Goal: Task Accomplishment & Management: Complete application form

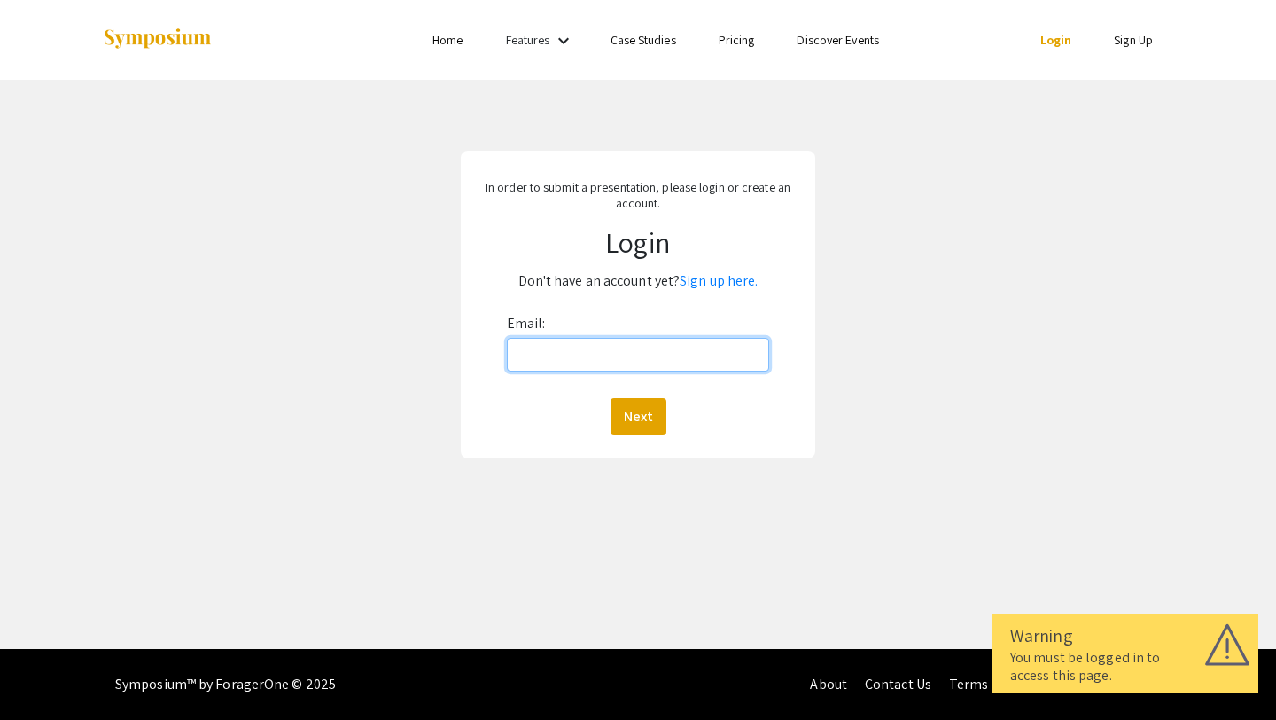
click at [643, 361] on input "Email:" at bounding box center [638, 355] width 263 height 34
type input "glule1@jh.edu"
click at [617, 413] on button "Next" at bounding box center [639, 416] width 56 height 37
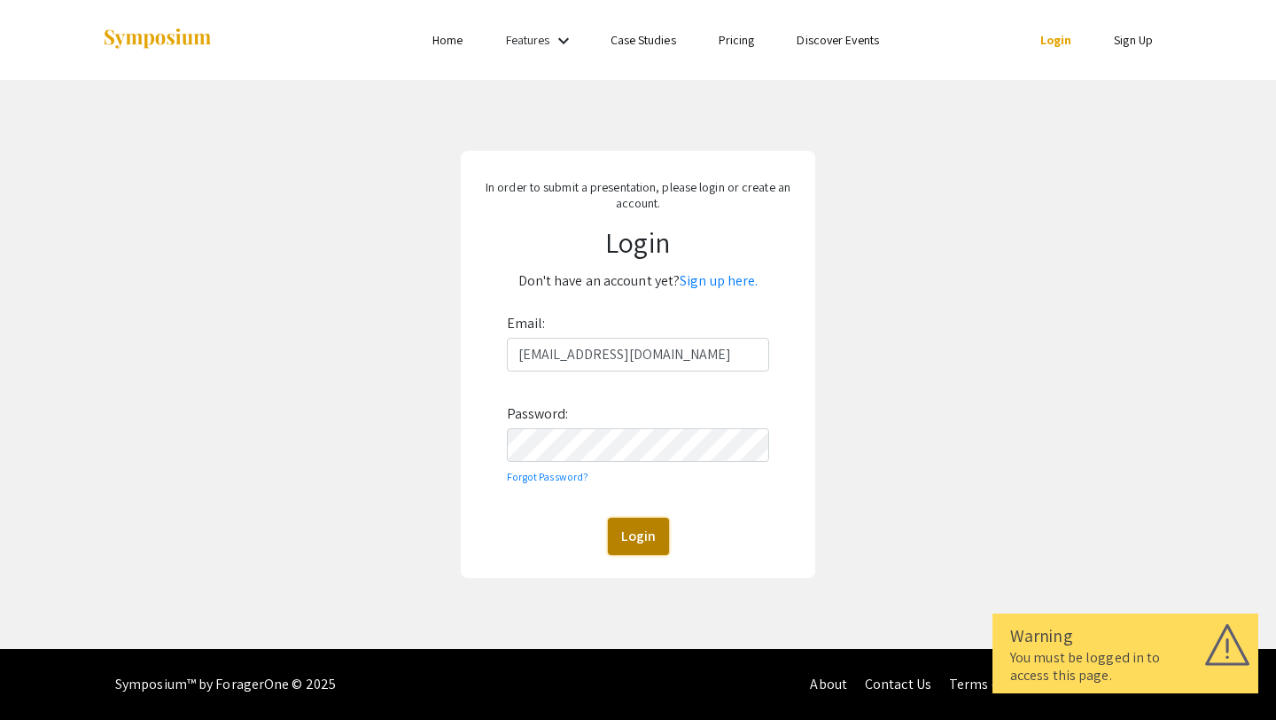
click at [650, 553] on button "Login" at bounding box center [638, 536] width 61 height 37
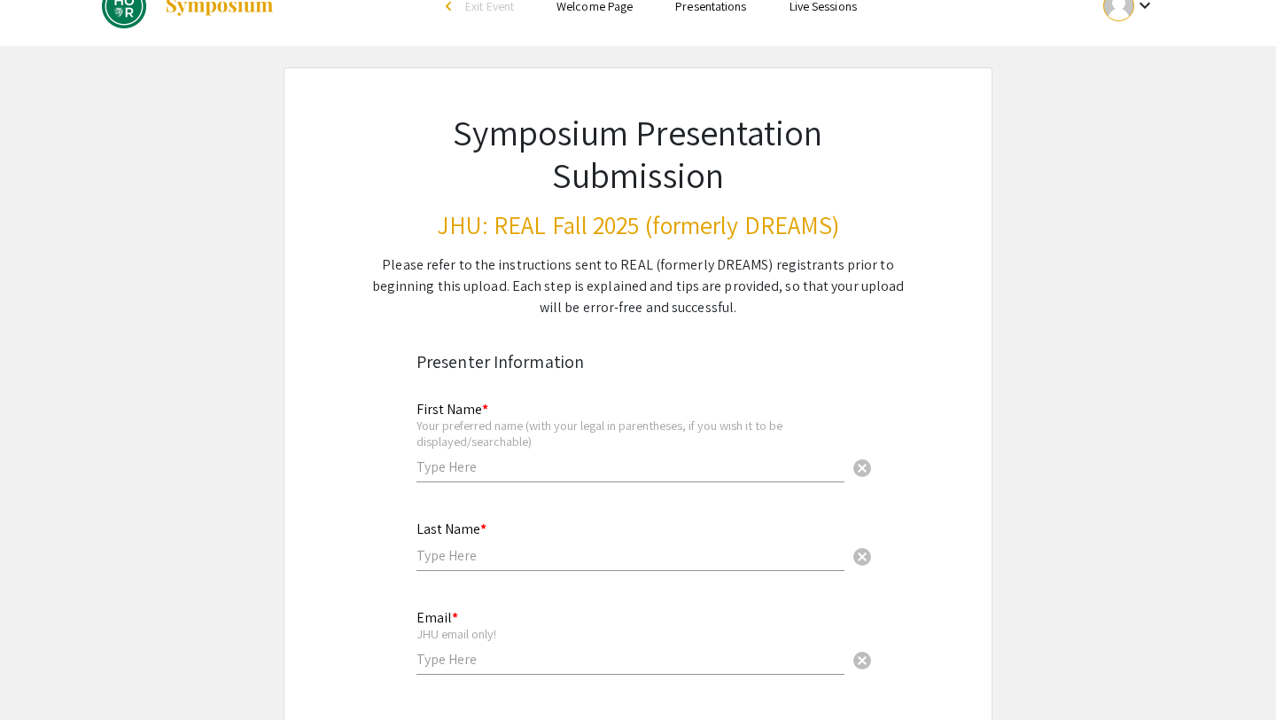
scroll to position [49, 0]
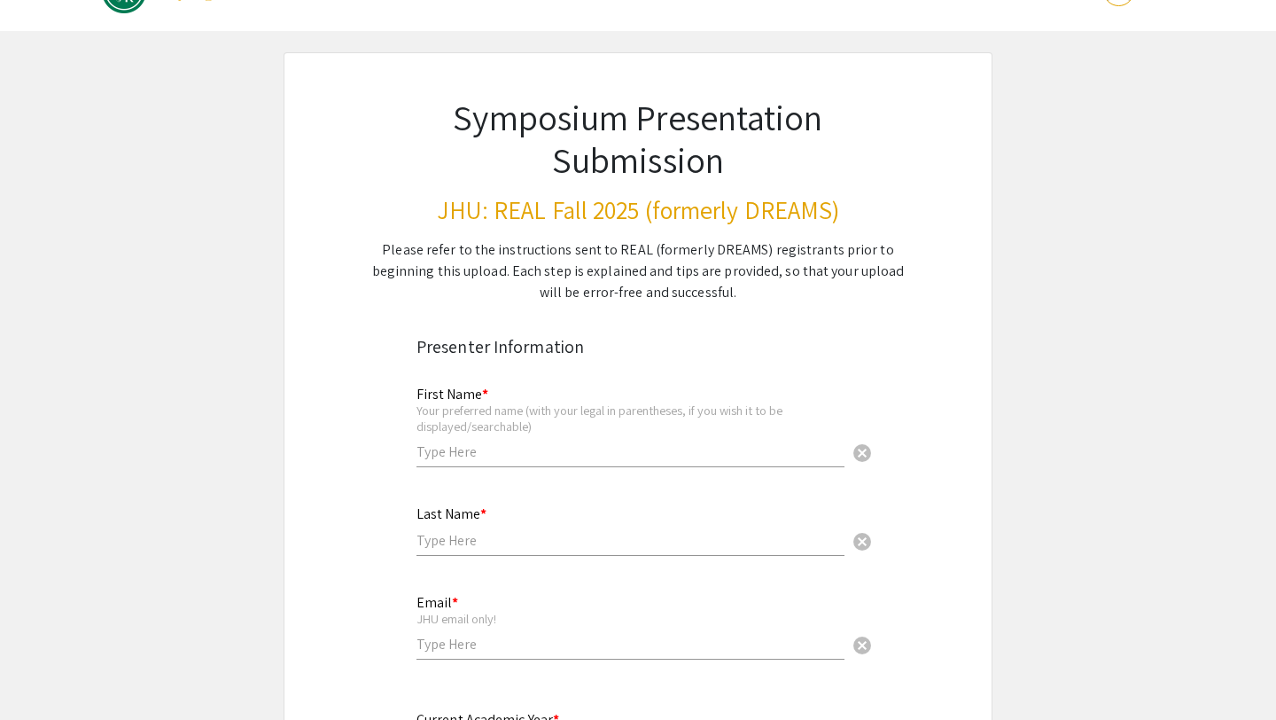
click at [629, 448] on input "text" at bounding box center [631, 451] width 428 height 19
type input "g"
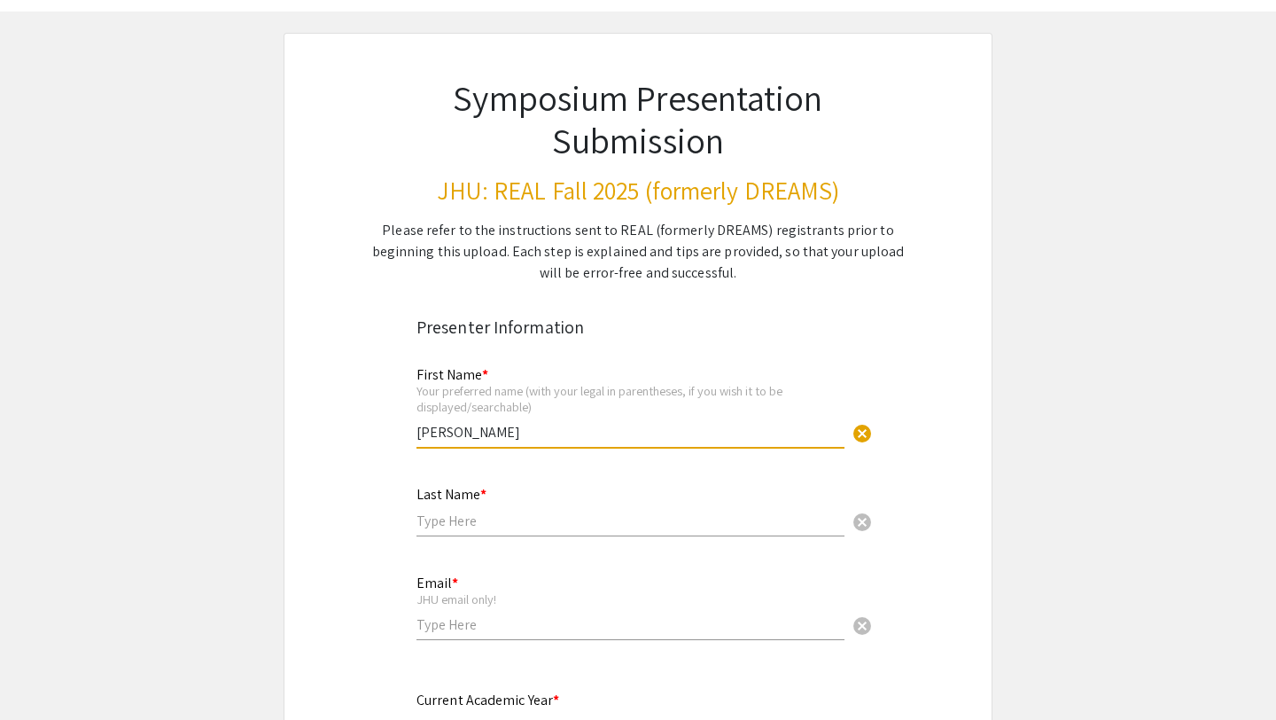
type input "Gabriela"
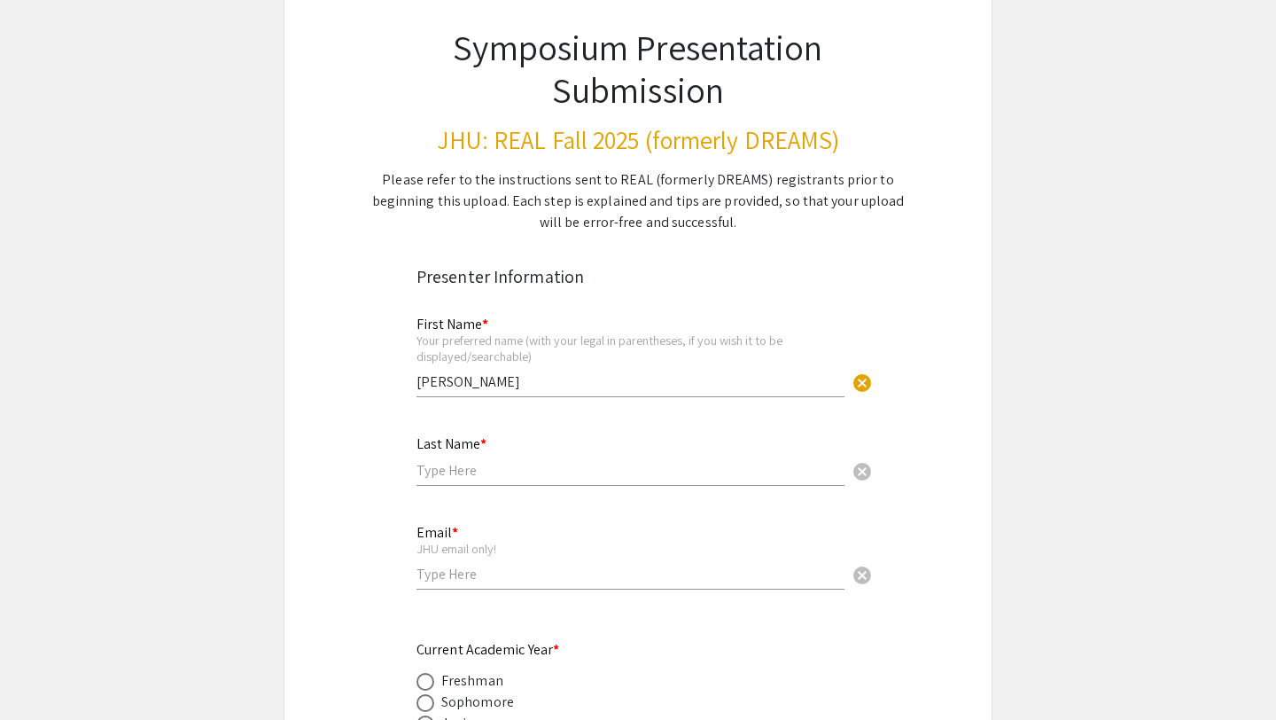
click at [474, 461] on input "text" at bounding box center [631, 470] width 428 height 19
type input "Lule"
click at [456, 586] on div "Email * JHU email only! cancel" at bounding box center [631, 548] width 428 height 82
click at [459, 580] on input "email" at bounding box center [631, 574] width 428 height 19
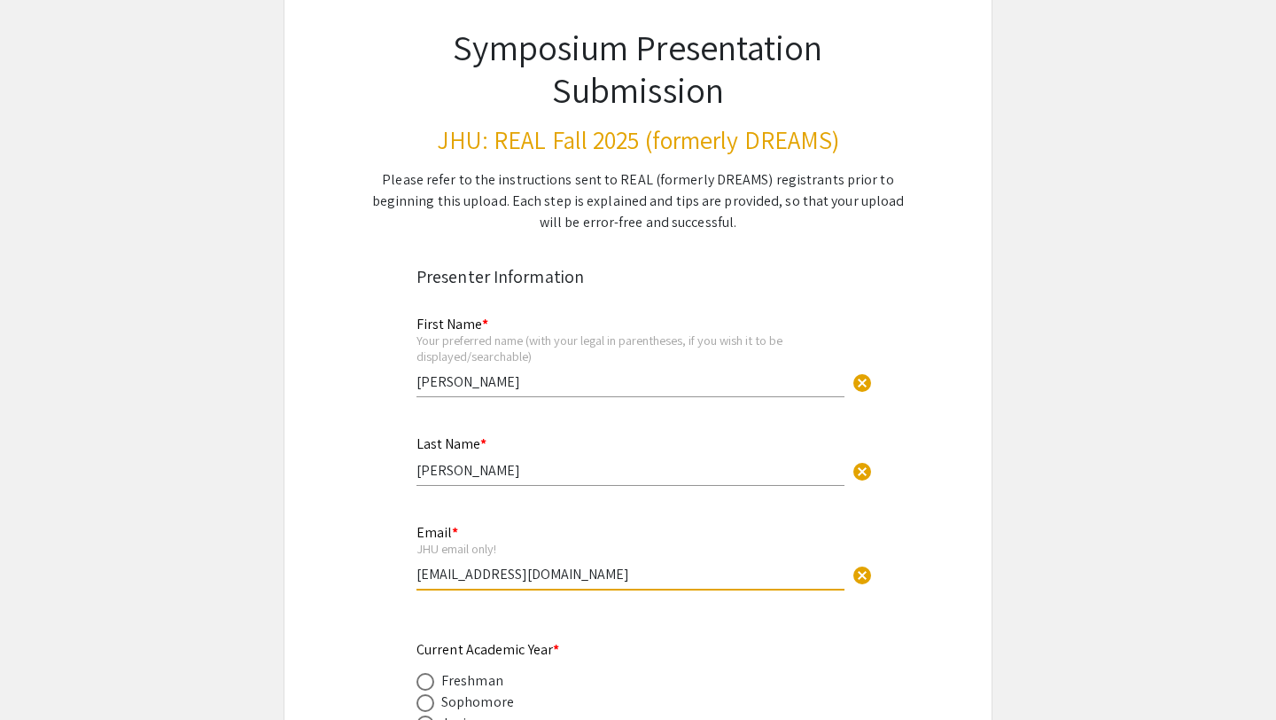
scroll to position [287, 0]
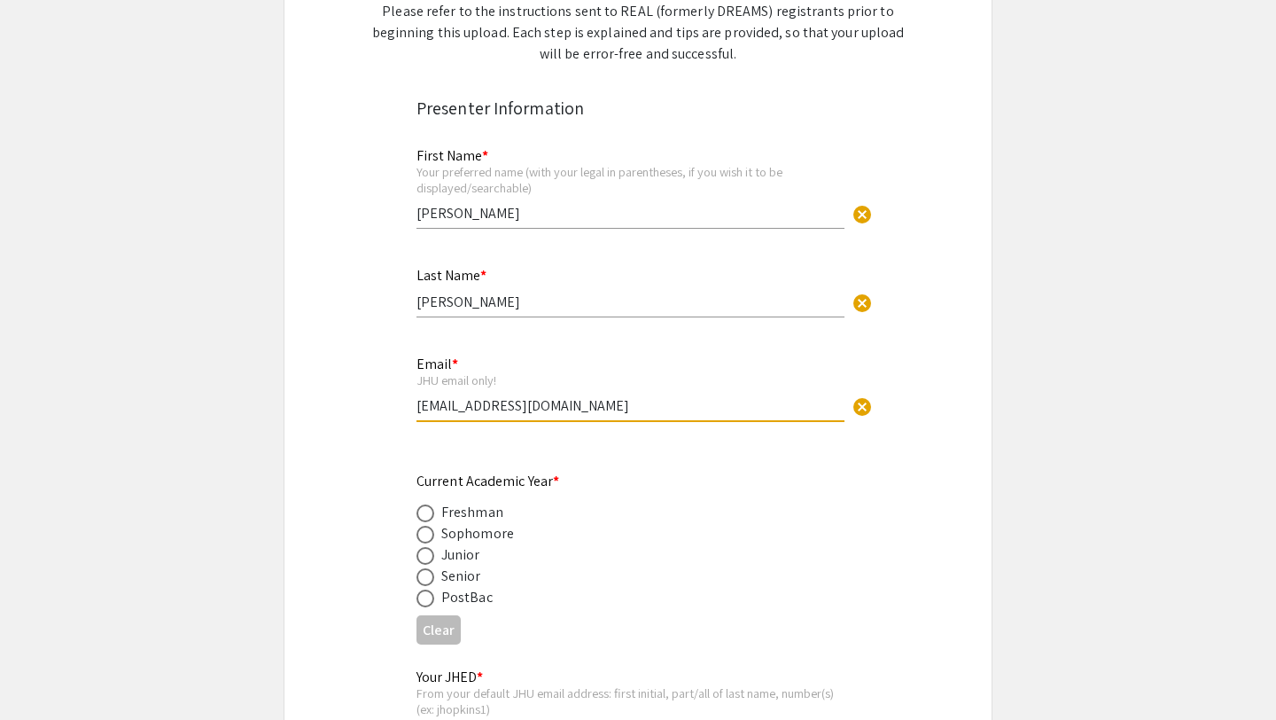
type input "glule1@jh.edu"
click at [437, 582] on label at bounding box center [429, 577] width 25 height 18
click at [434, 582] on input "radio" at bounding box center [426, 577] width 18 height 18
radio input "true"
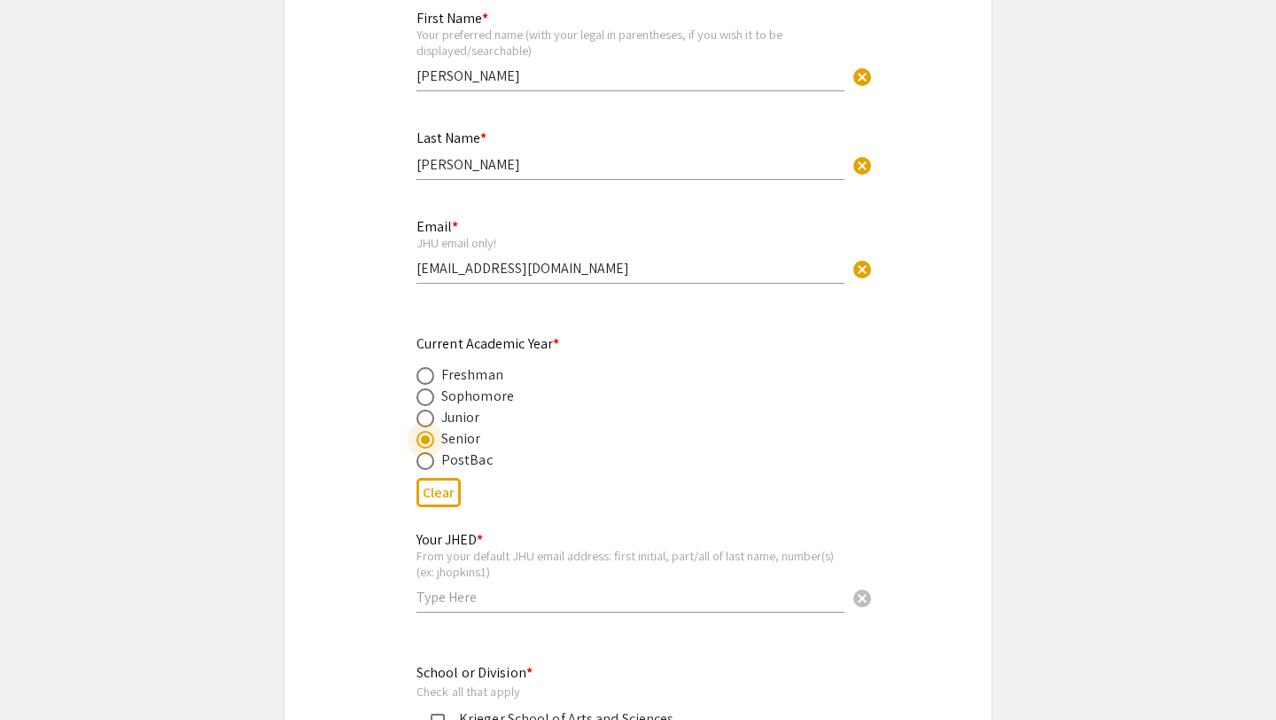
scroll to position [432, 0]
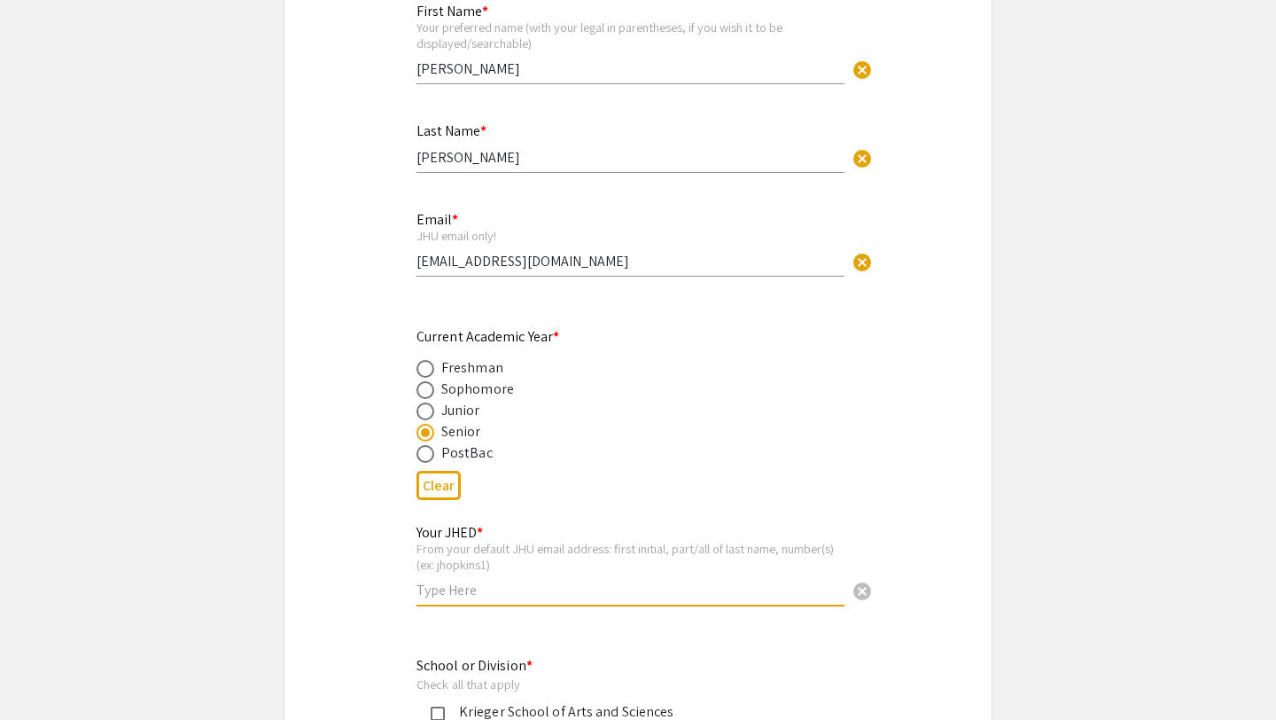
click at [506, 593] on input "text" at bounding box center [631, 590] width 428 height 19
type input "glule1"
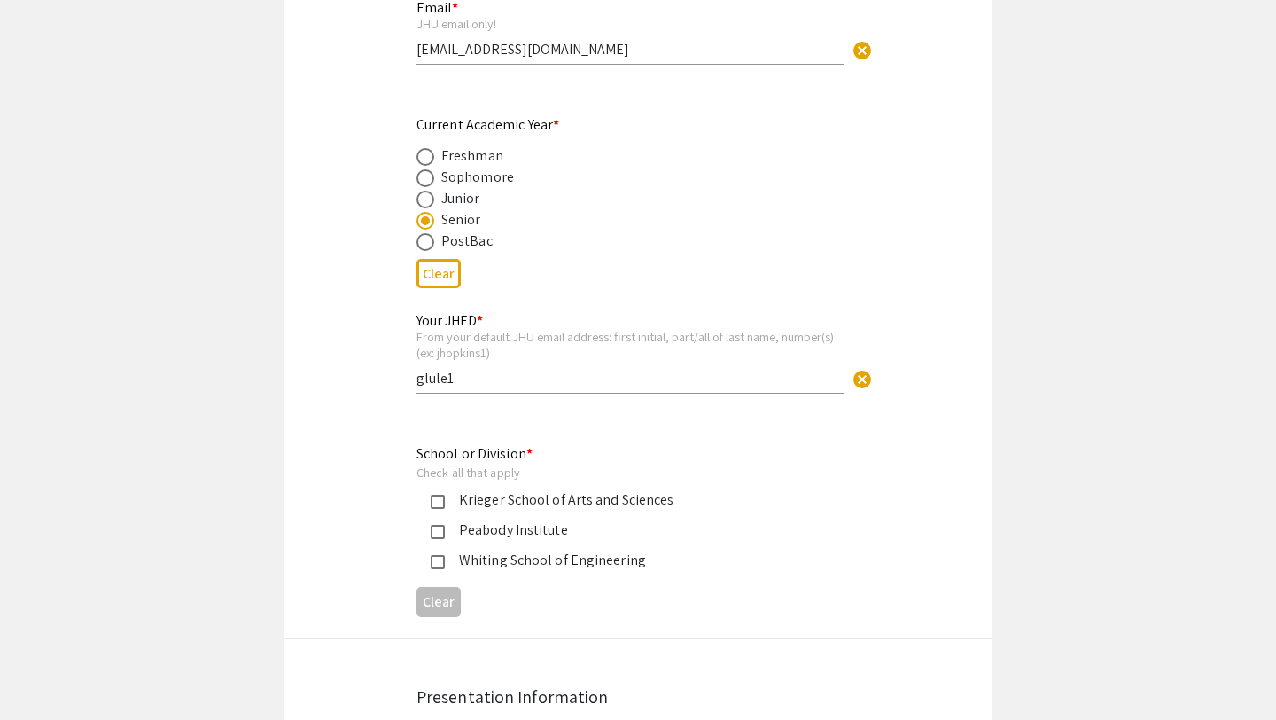
scroll to position [654, 0]
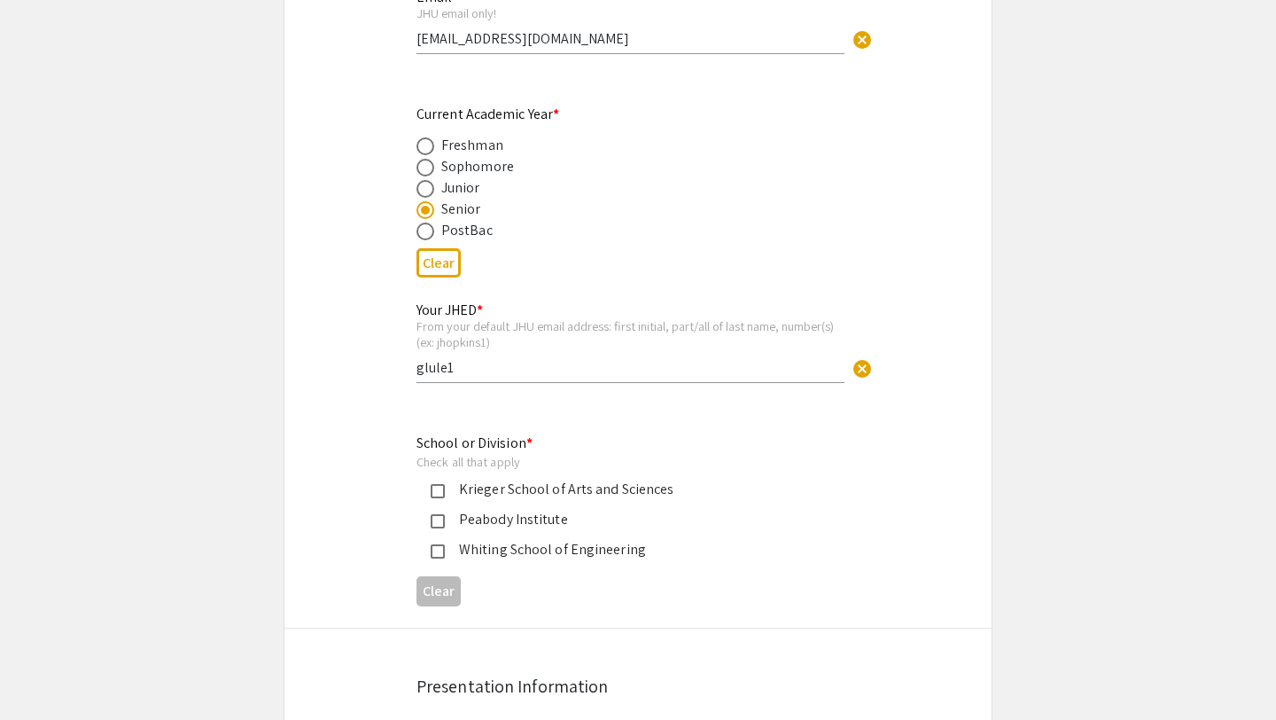
click at [512, 489] on div "Krieger School of Arts and Sciences" at bounding box center [631, 489] width 372 height 21
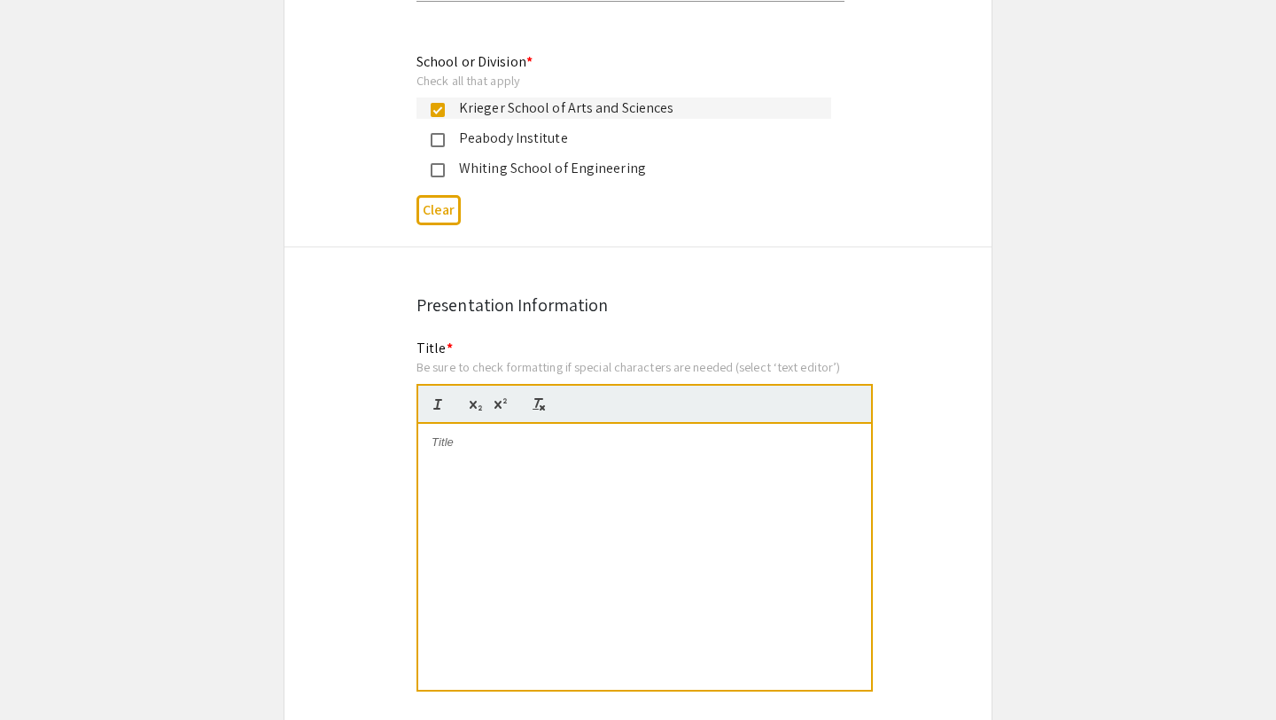
scroll to position [1129, 0]
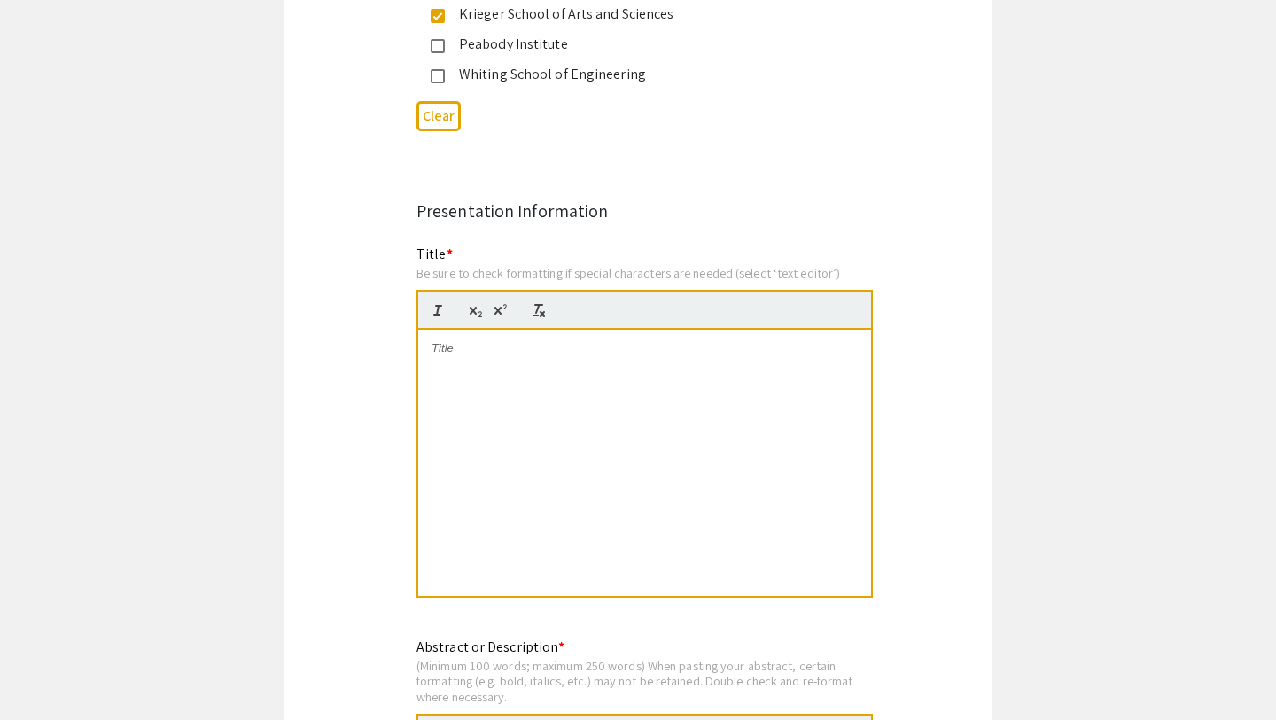
click at [605, 373] on div at bounding box center [644, 463] width 453 height 266
click at [471, 346] on p "Cryo-EM structure determination of ZNF-746 ([GEOGRAPHIC_DATA]) protein" at bounding box center [645, 348] width 426 height 16
click at [773, 412] on div "Cryo-EM structure determination of" at bounding box center [644, 463] width 453 height 266
click at [719, 354] on p "Cryo-EM structure determination of ZNF-746 (PARIS) Protein" at bounding box center [645, 348] width 426 height 16
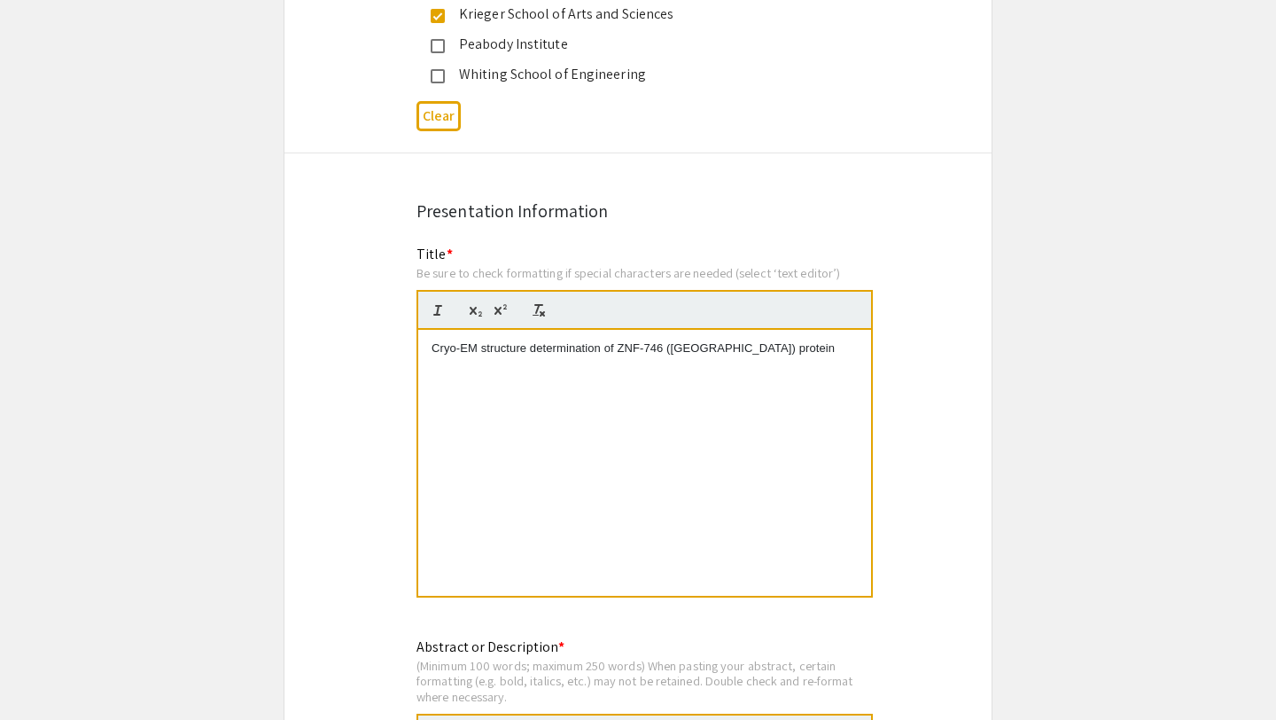
click at [793, 412] on div "Cryo-EM structure determination of ZNF-746 ([GEOGRAPHIC_DATA]) protein" at bounding box center [644, 463] width 453 height 266
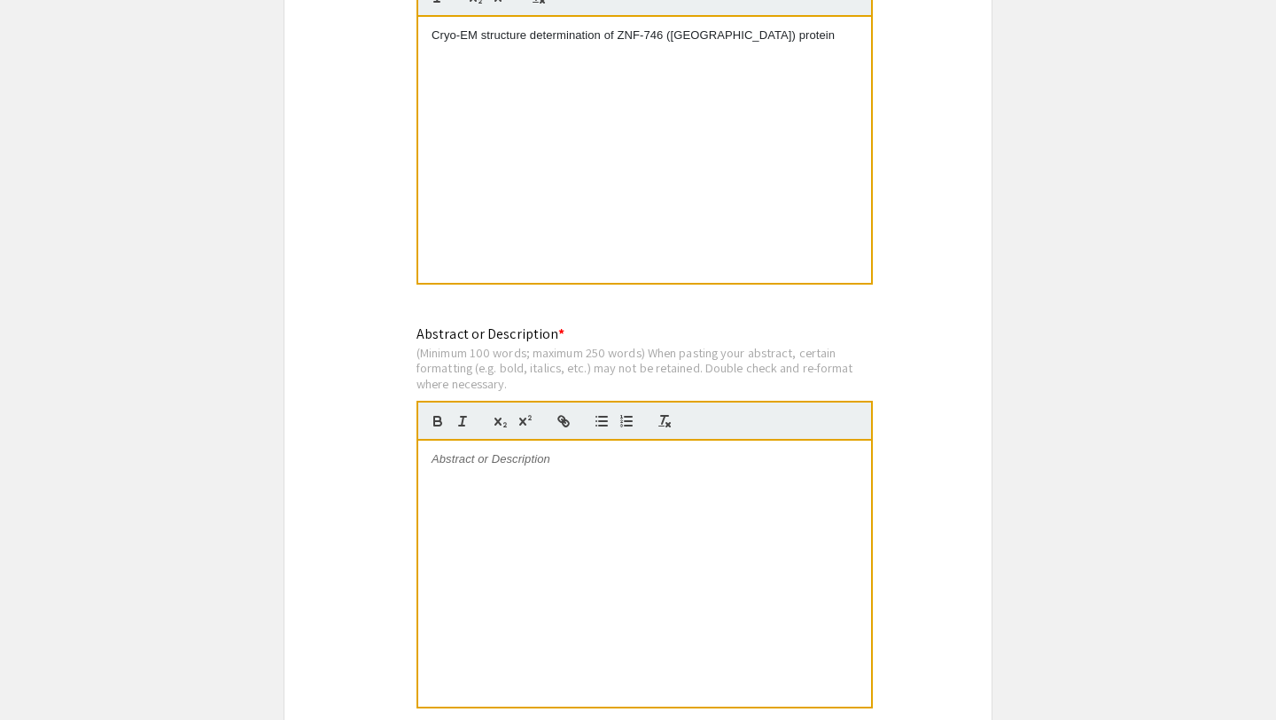
click at [672, 521] on div at bounding box center [644, 574] width 453 height 266
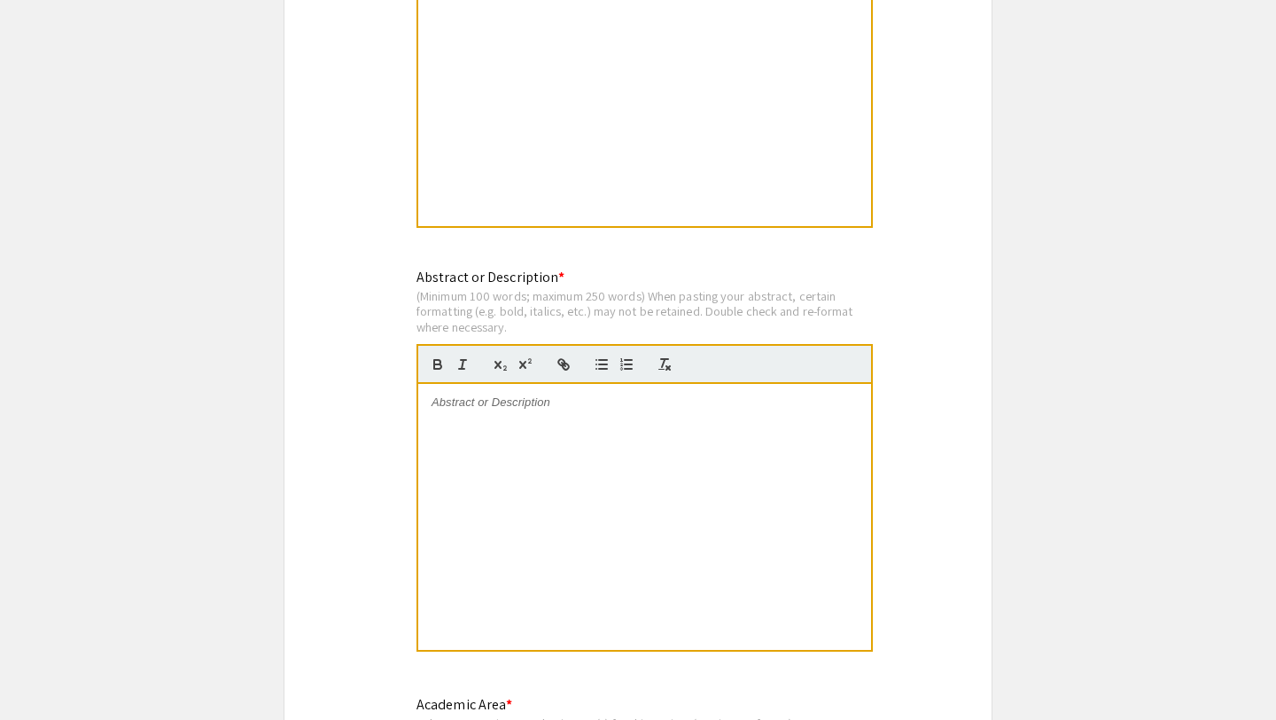
scroll to position [1505, 0]
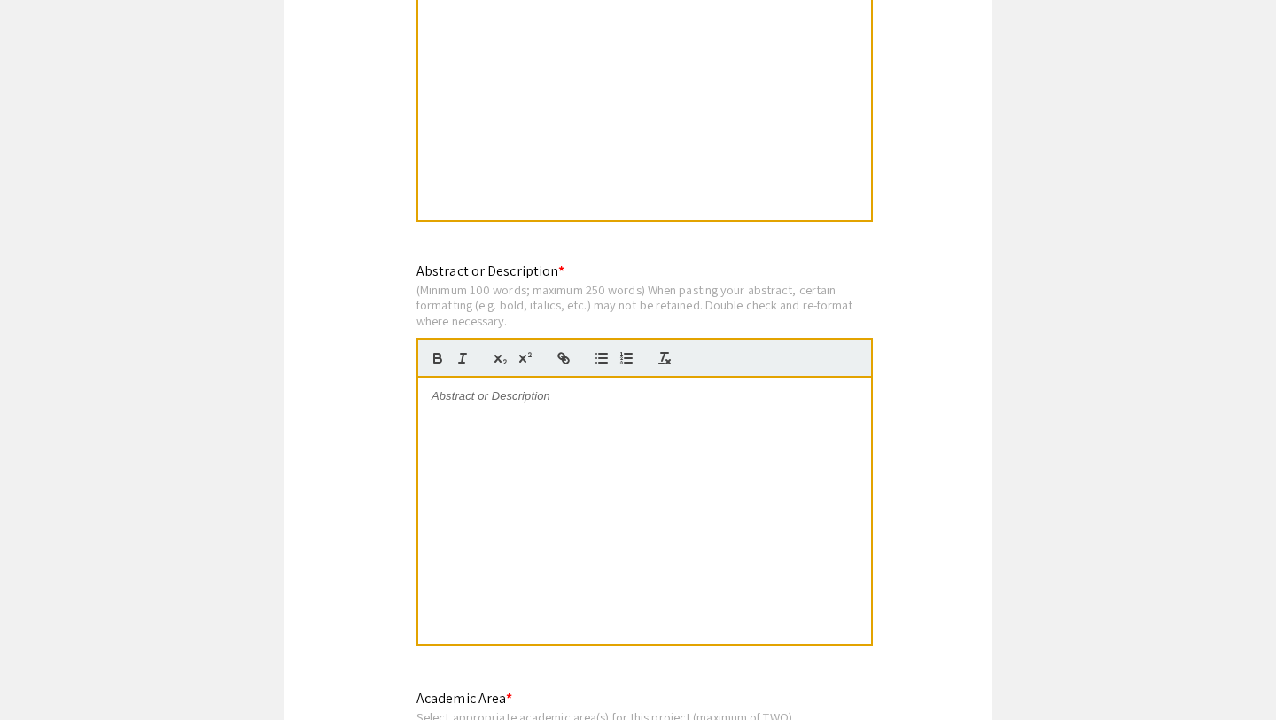
click at [775, 437] on div at bounding box center [644, 511] width 453 height 266
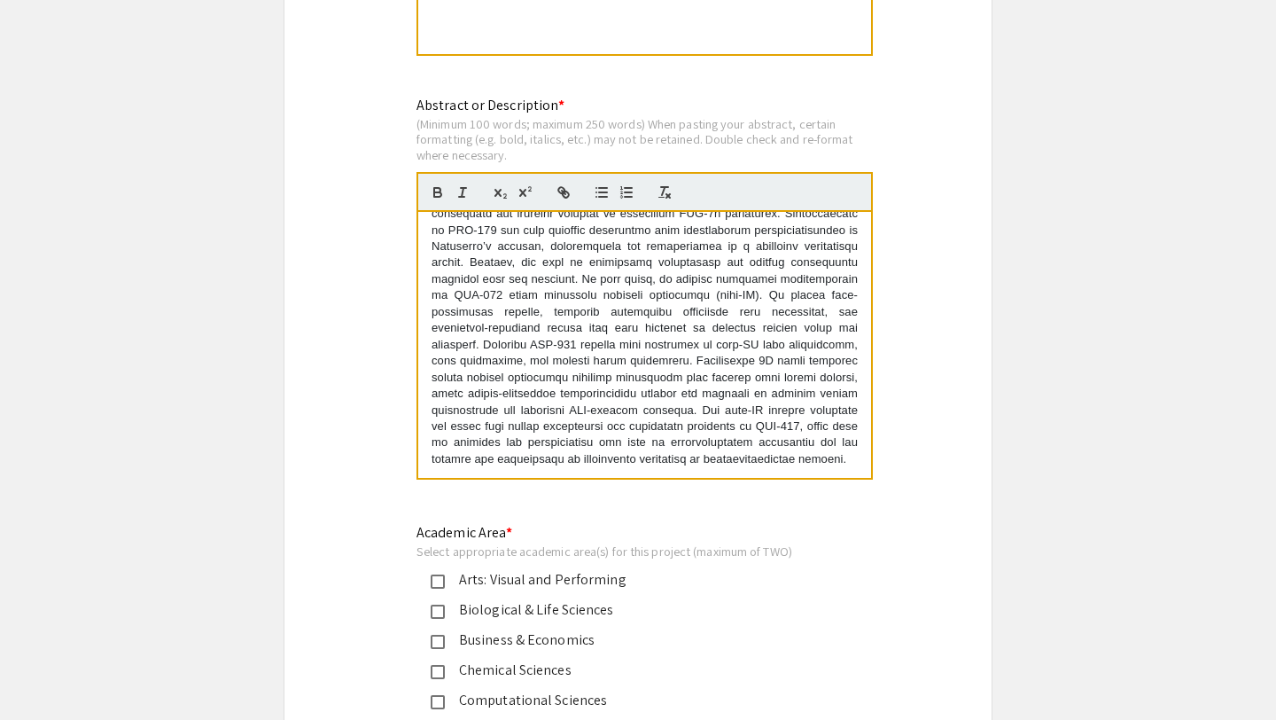
scroll to position [1678, 0]
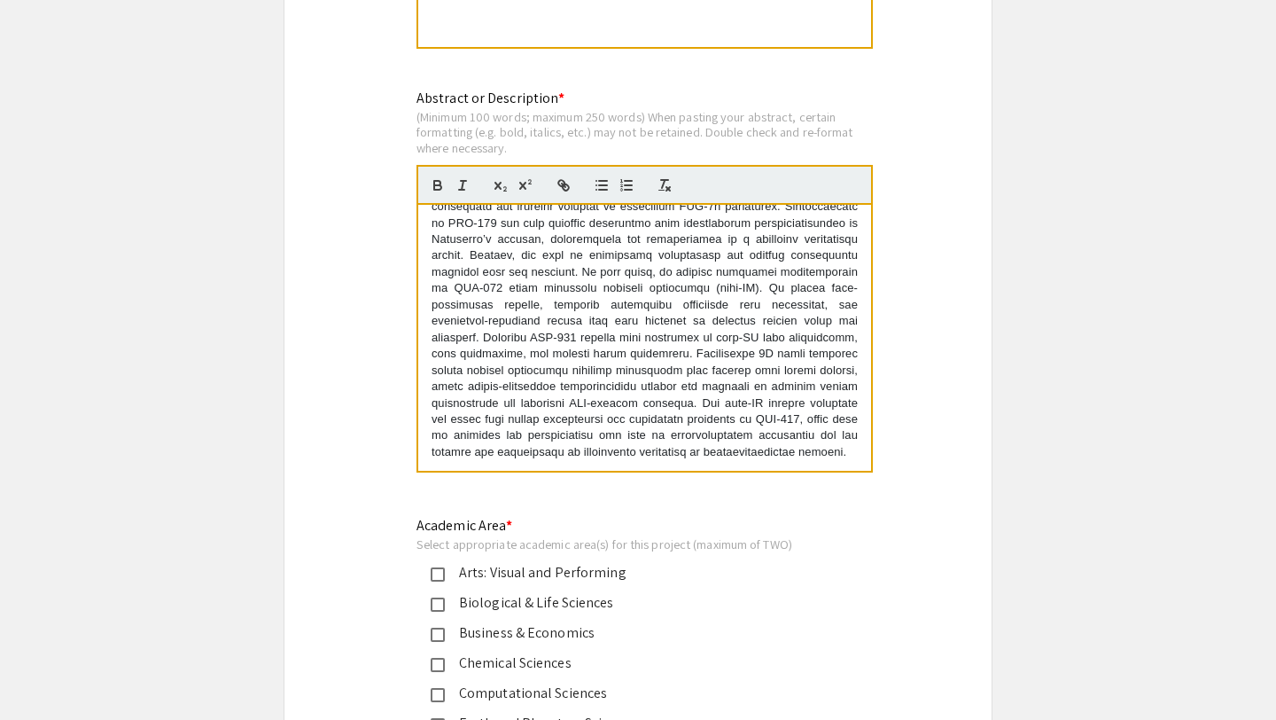
click at [779, 361] on p at bounding box center [645, 313] width 426 height 294
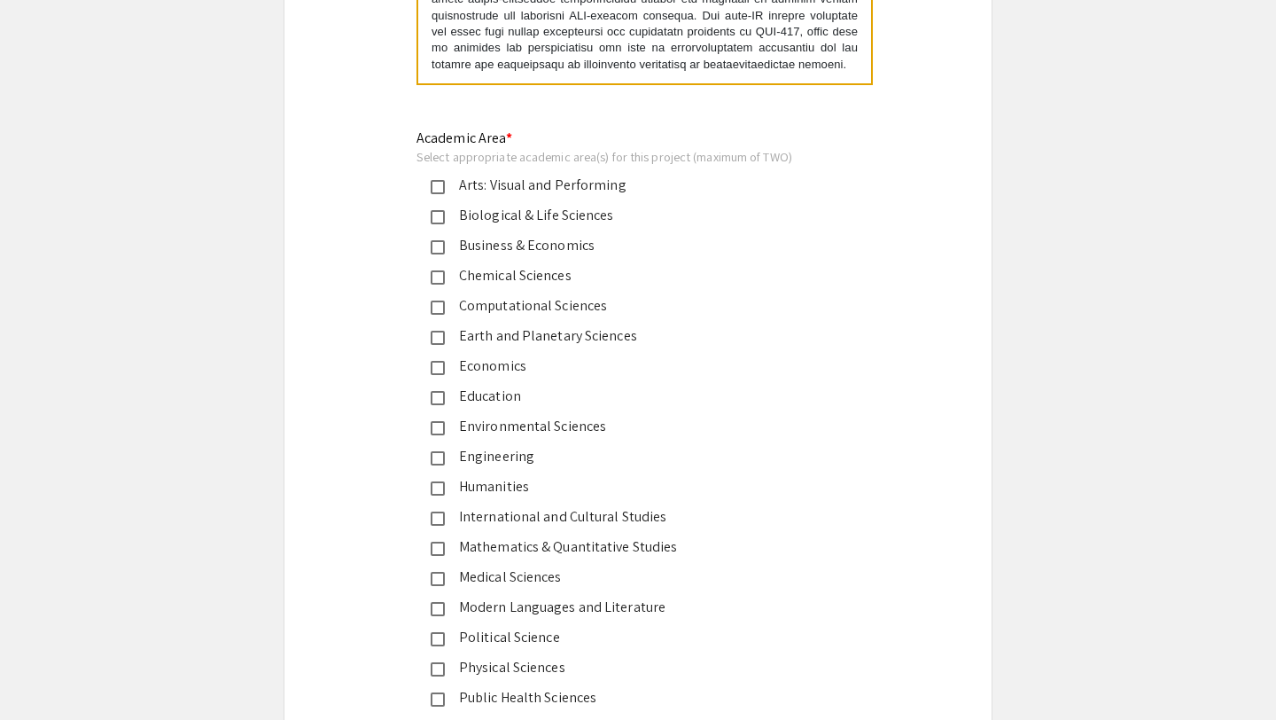
scroll to position [2067, 0]
click at [569, 586] on div "Medical Sciences" at bounding box center [631, 575] width 372 height 21
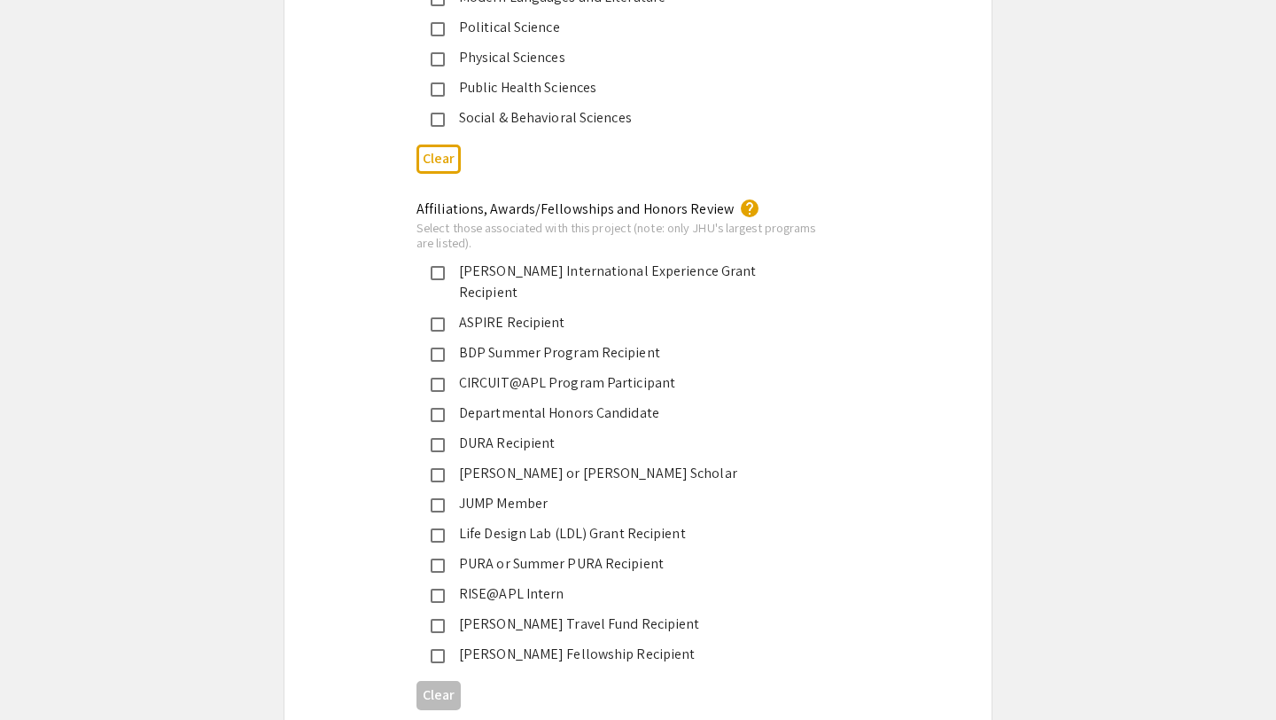
scroll to position [2681, 0]
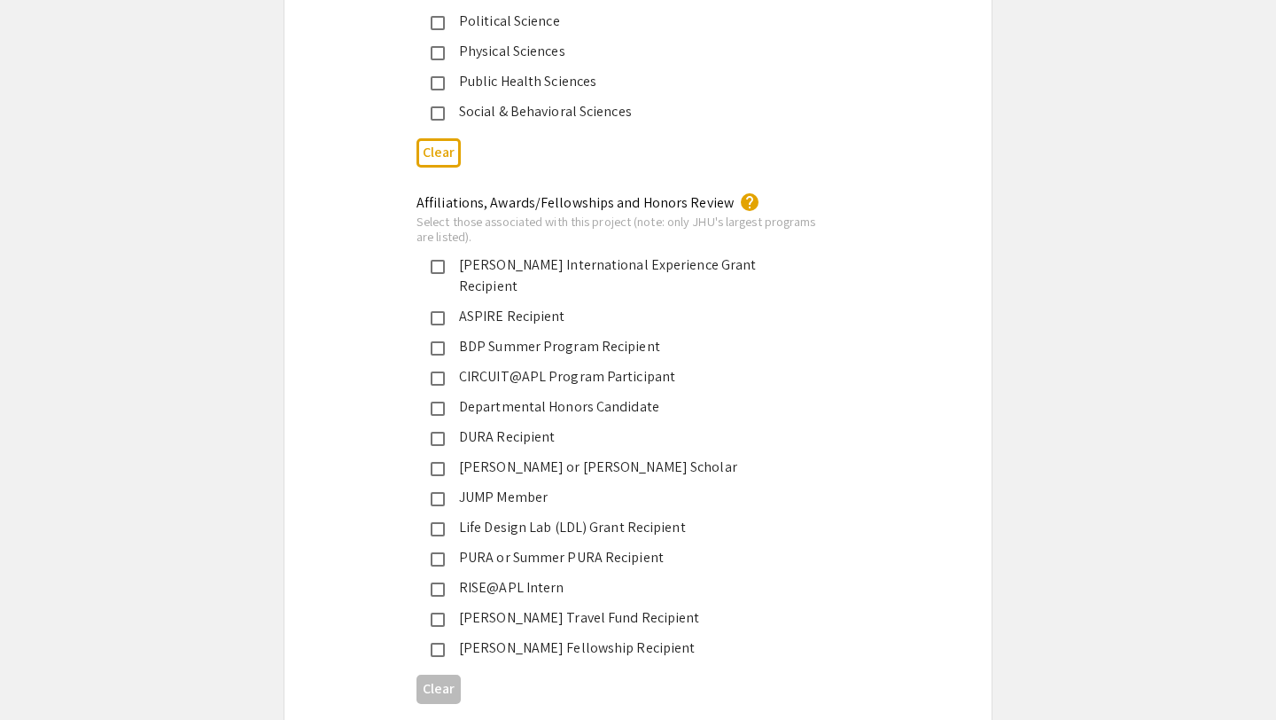
click at [568, 487] on div "JUMP Member" at bounding box center [631, 497] width 372 height 21
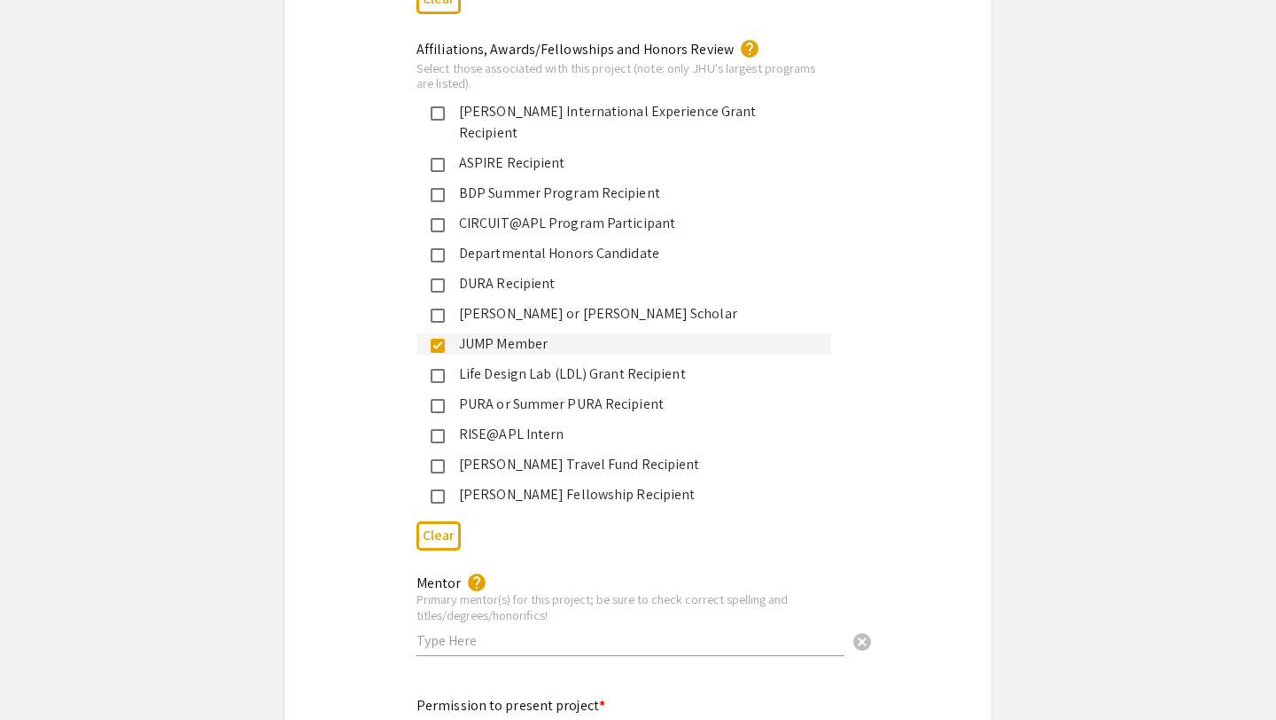
scroll to position [2865, 0]
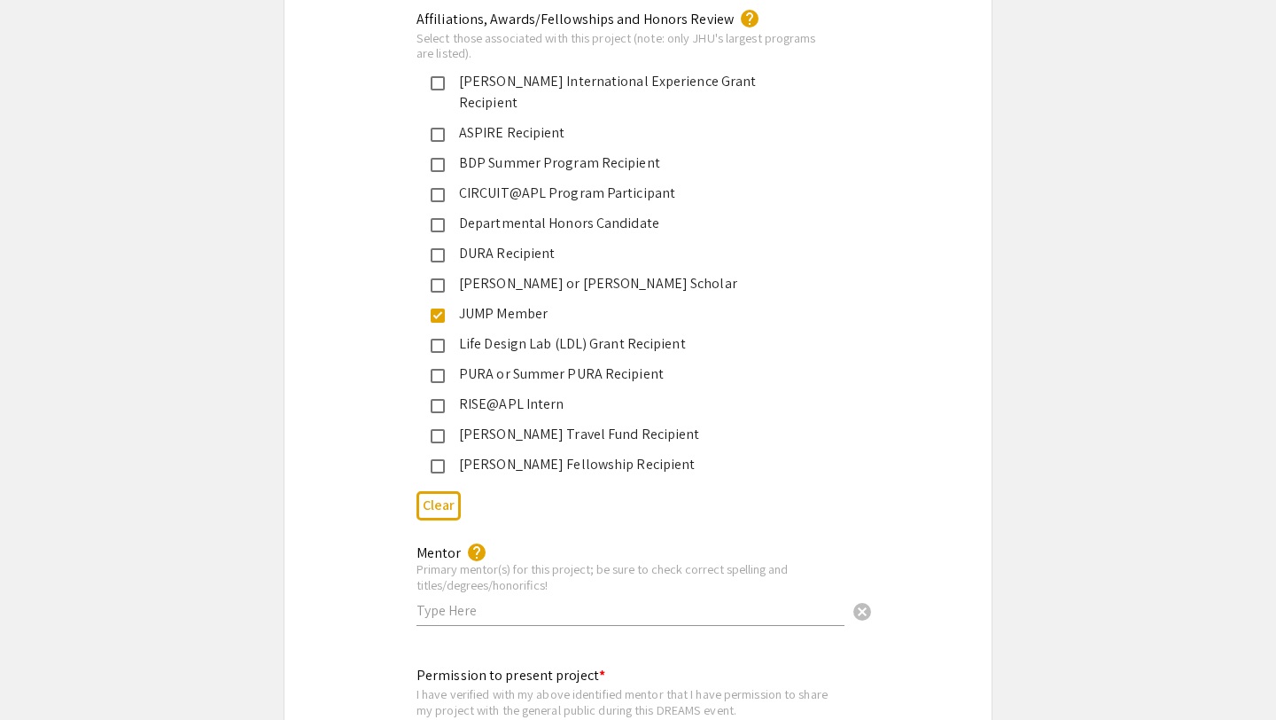
click at [697, 273] on div "Hodson or Hodson-Gilliam Scholar" at bounding box center [631, 283] width 372 height 21
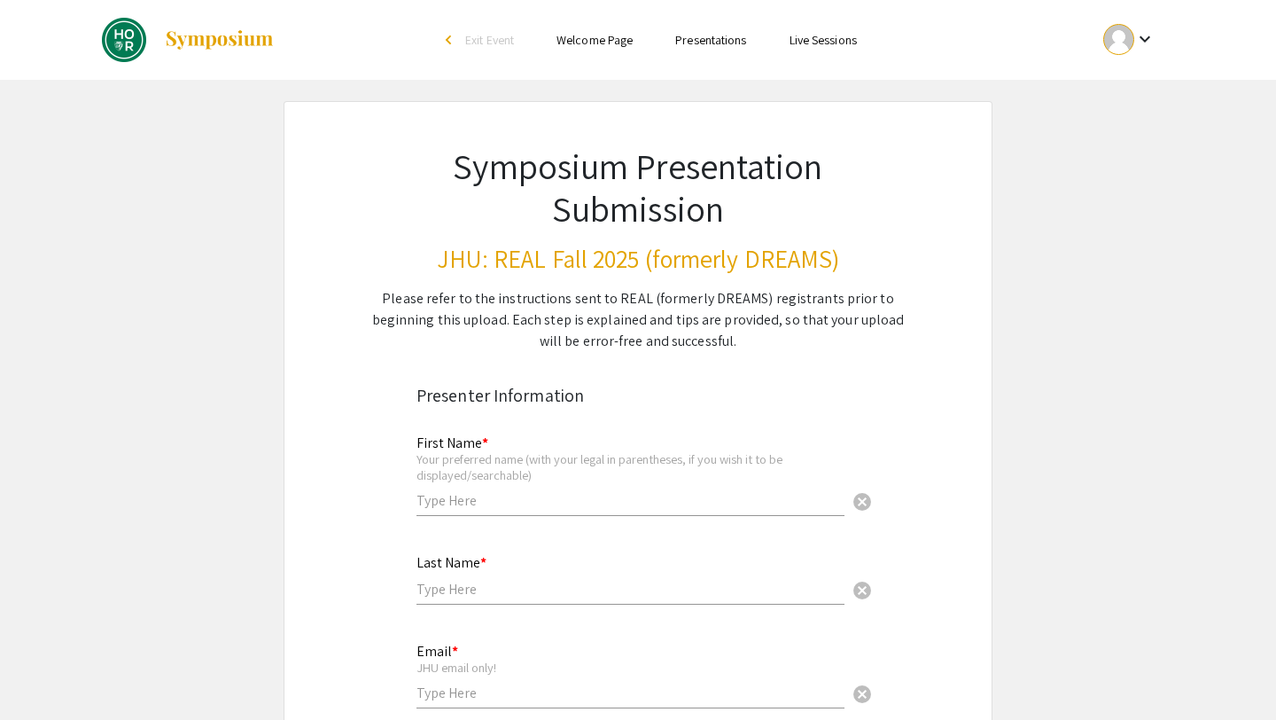
click at [535, 491] on input "text" at bounding box center [631, 500] width 428 height 19
type input "Gabriela"
click at [542, 584] on input "text" at bounding box center [631, 589] width 428 height 19
type input "Lule"
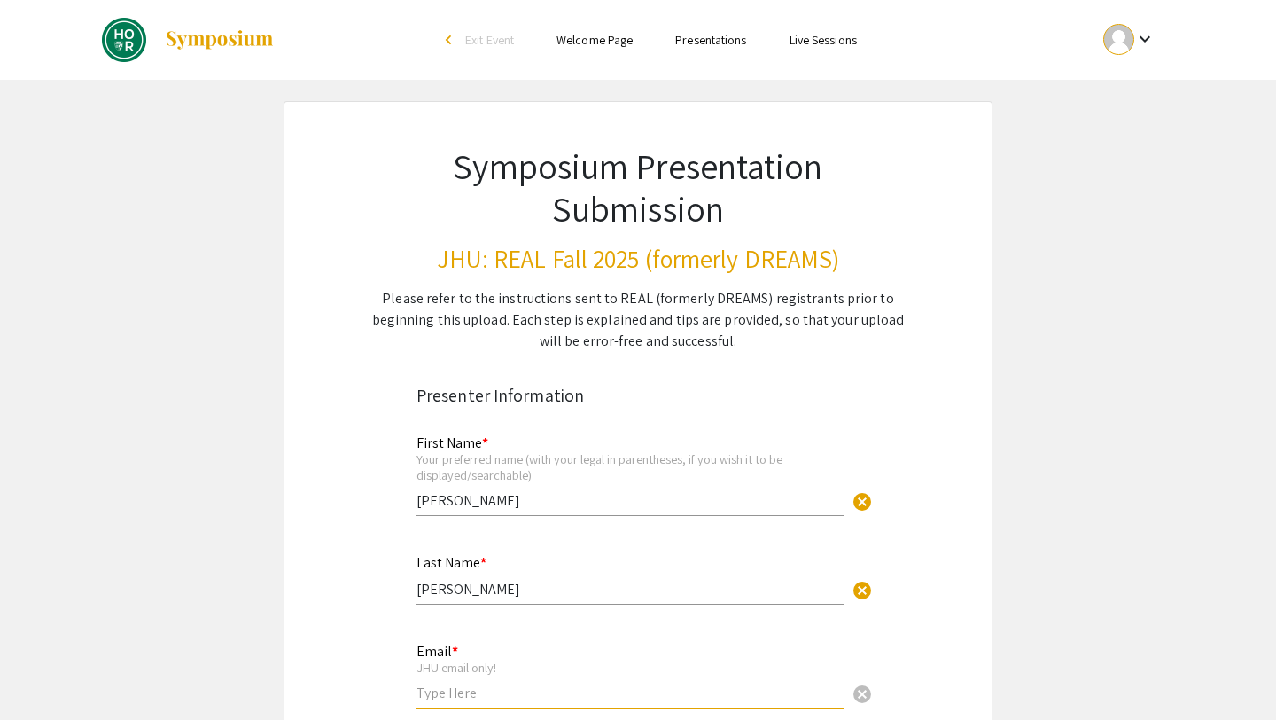
click at [492, 687] on input "email" at bounding box center [631, 692] width 428 height 19
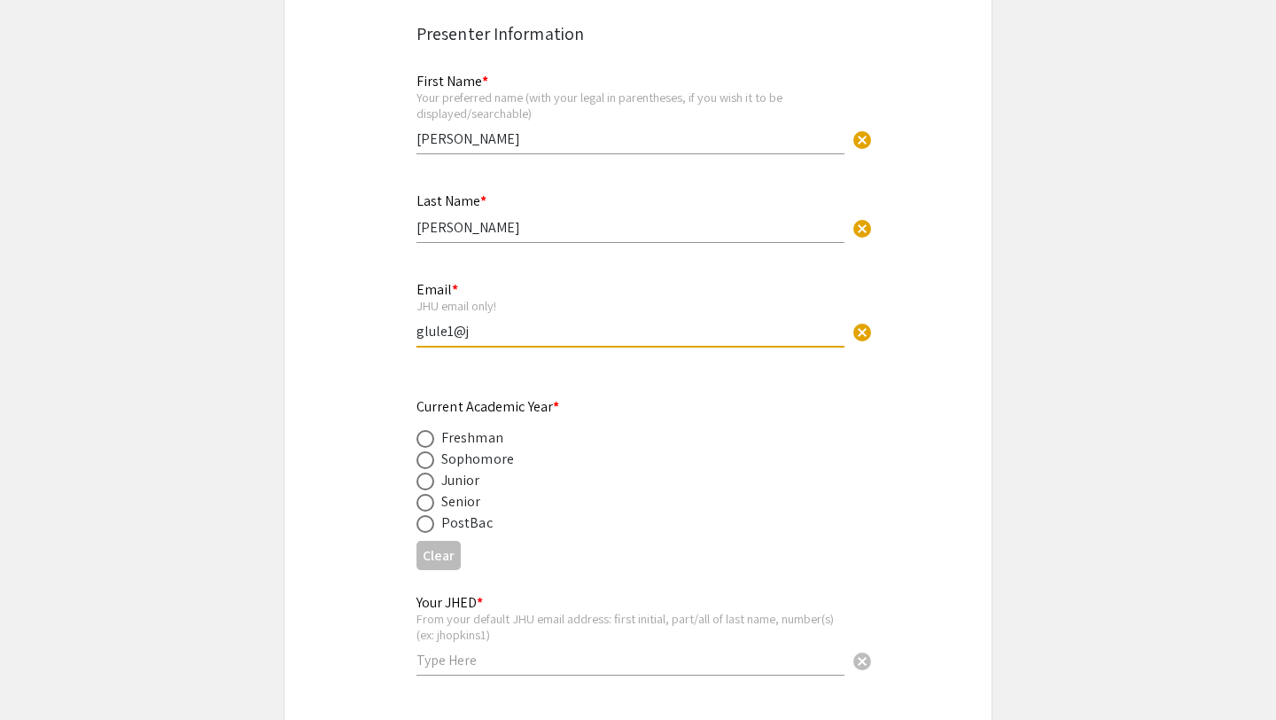
scroll to position [363, 0]
type input "glule1@jh.edu"
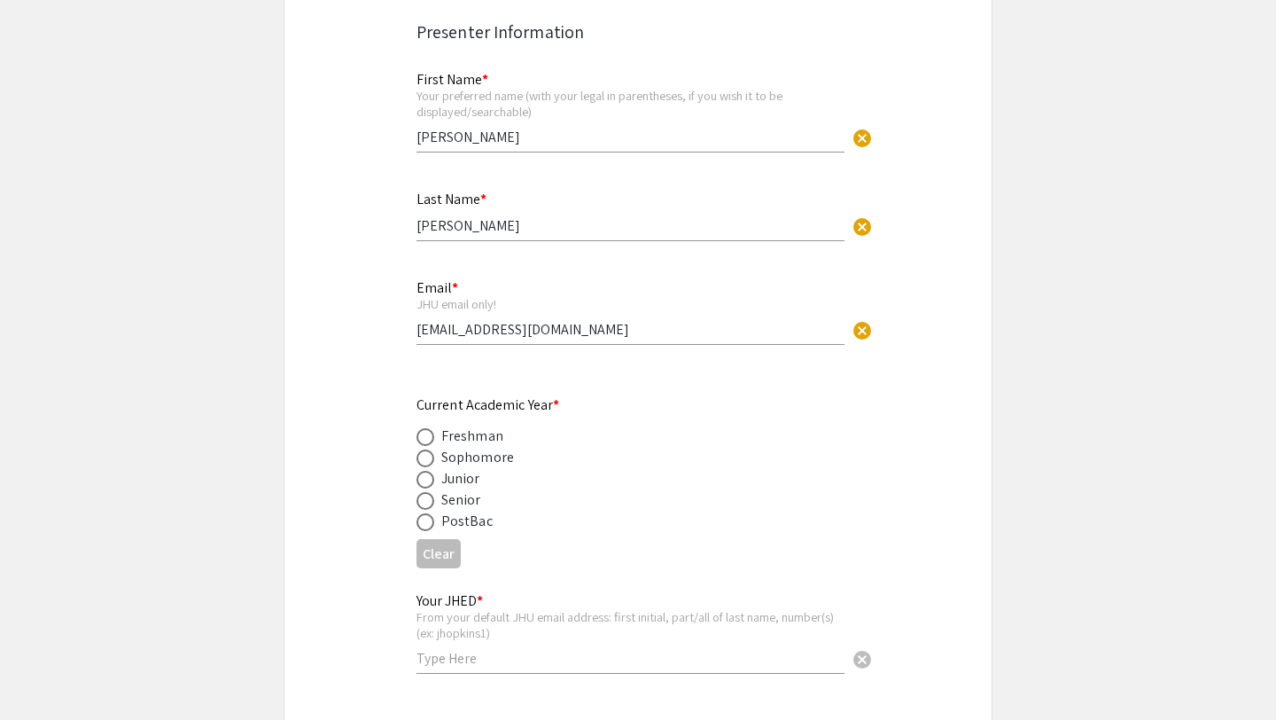
click at [469, 504] on div "Senior" at bounding box center [461, 499] width 40 height 21
click at [429, 507] on span at bounding box center [426, 501] width 18 height 18
click at [429, 507] on input "radio" at bounding box center [426, 501] width 18 height 18
radio input "true"
click at [509, 659] on input "text" at bounding box center [631, 658] width 428 height 19
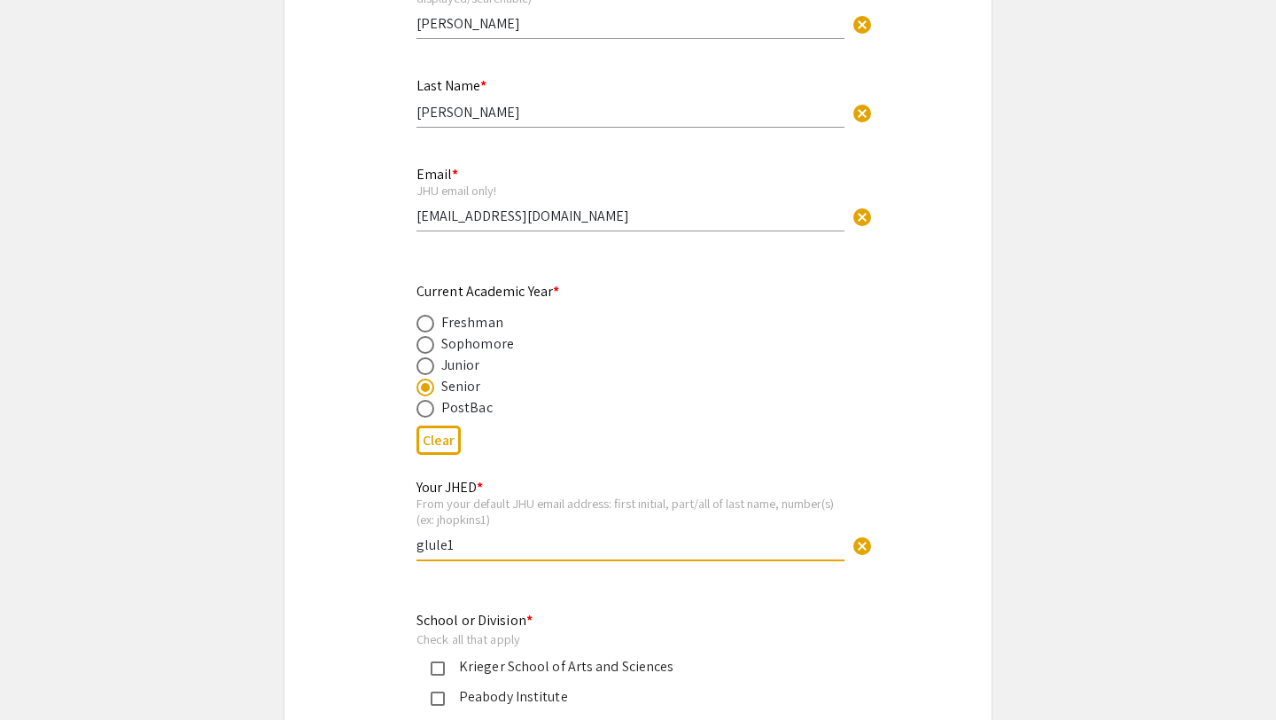
scroll to position [570, 0]
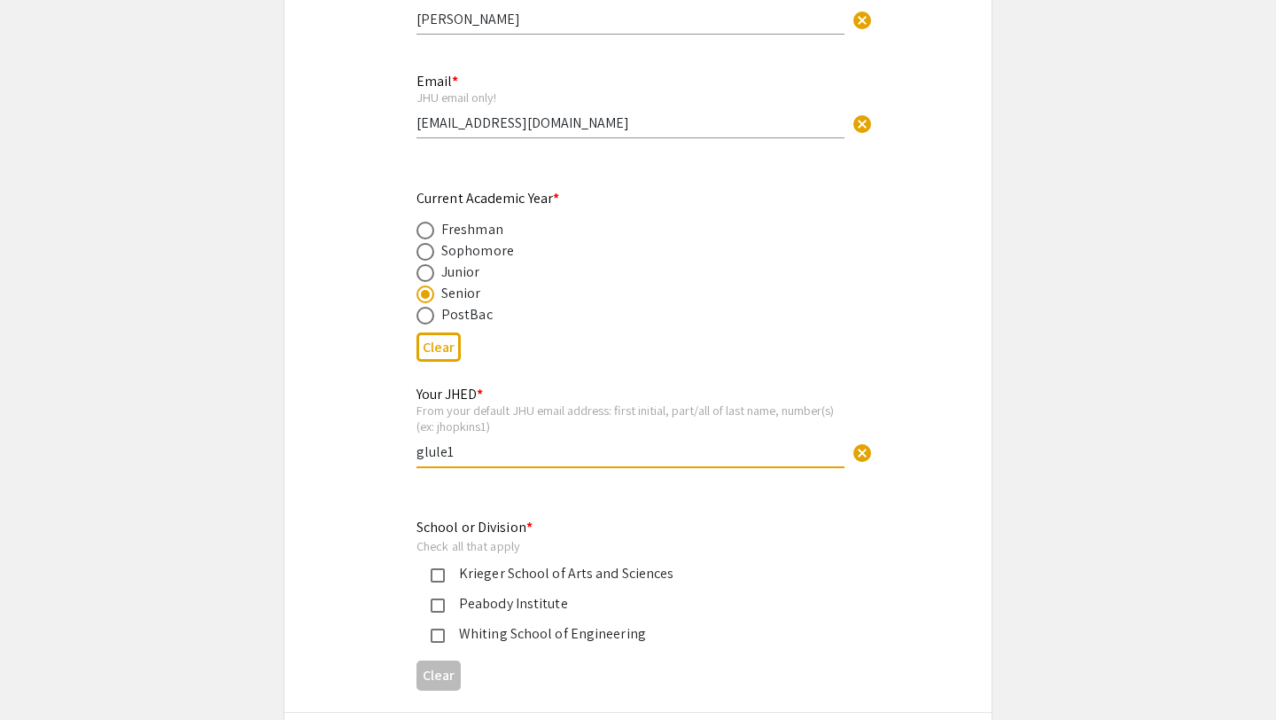
type input "glule1"
click at [514, 574] on div "Krieger School of Arts and Sciences" at bounding box center [631, 573] width 372 height 21
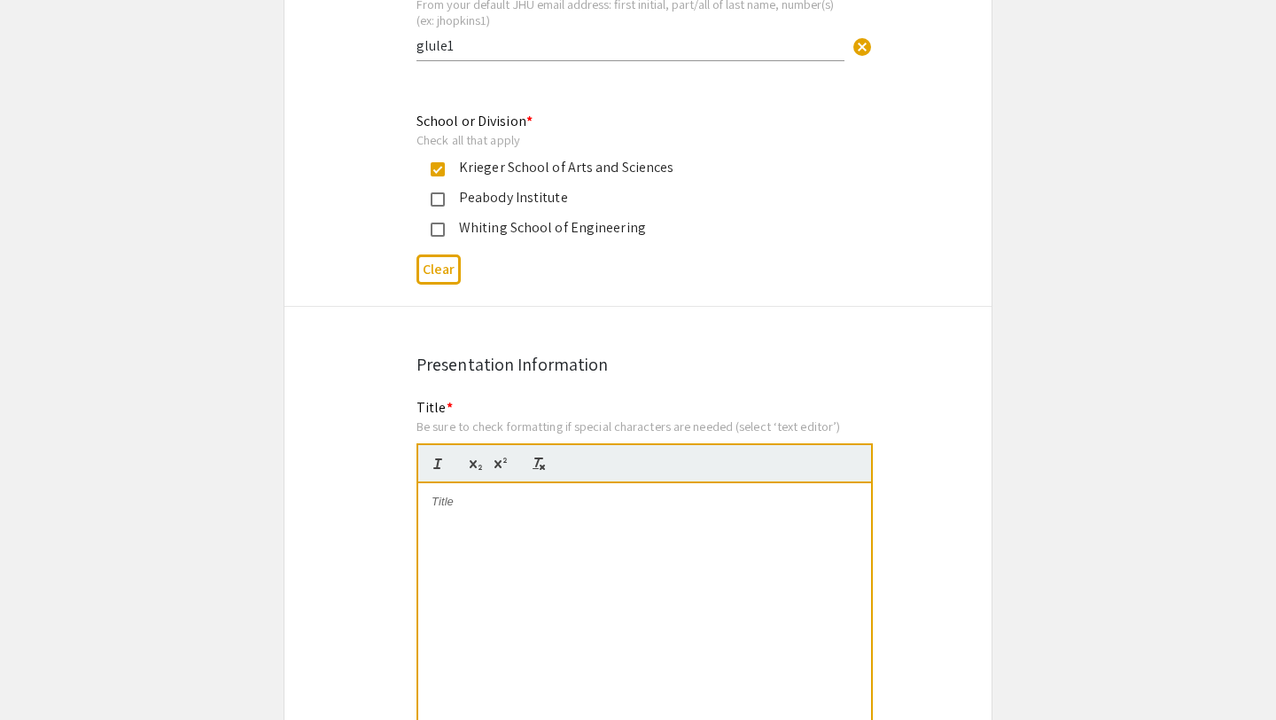
click at [535, 625] on div at bounding box center [644, 616] width 453 height 266
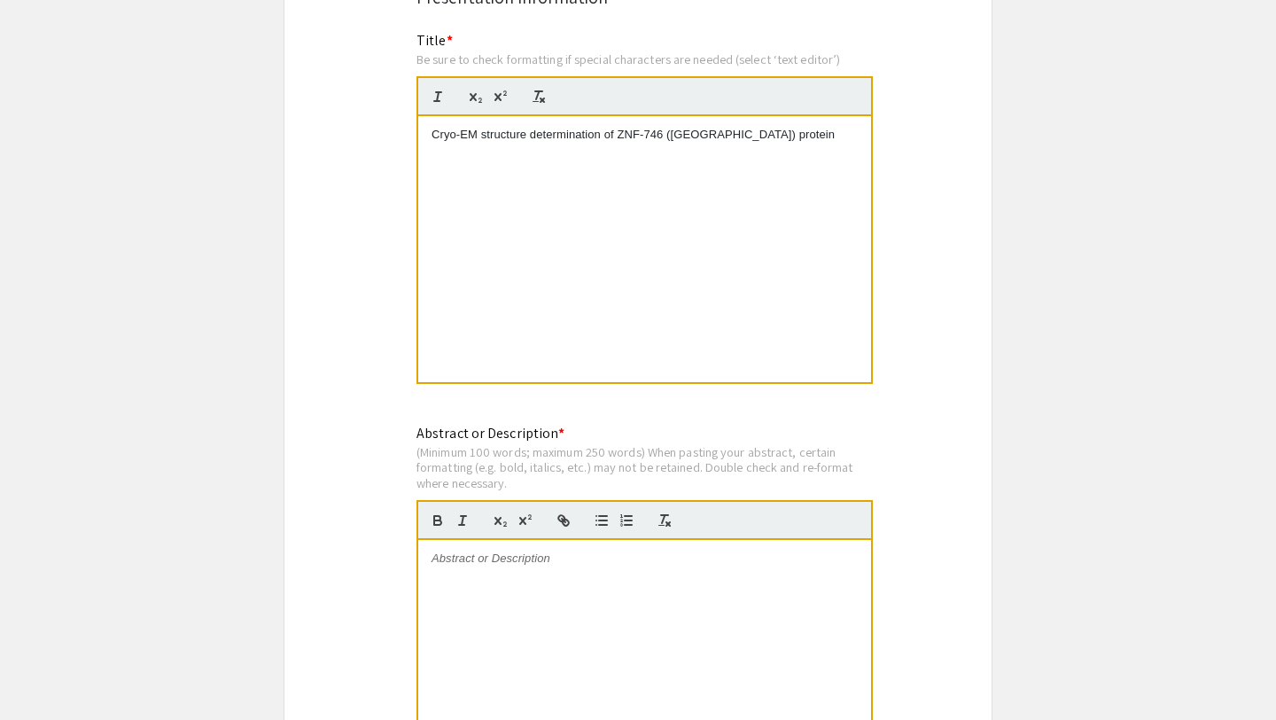
scroll to position [1354, 0]
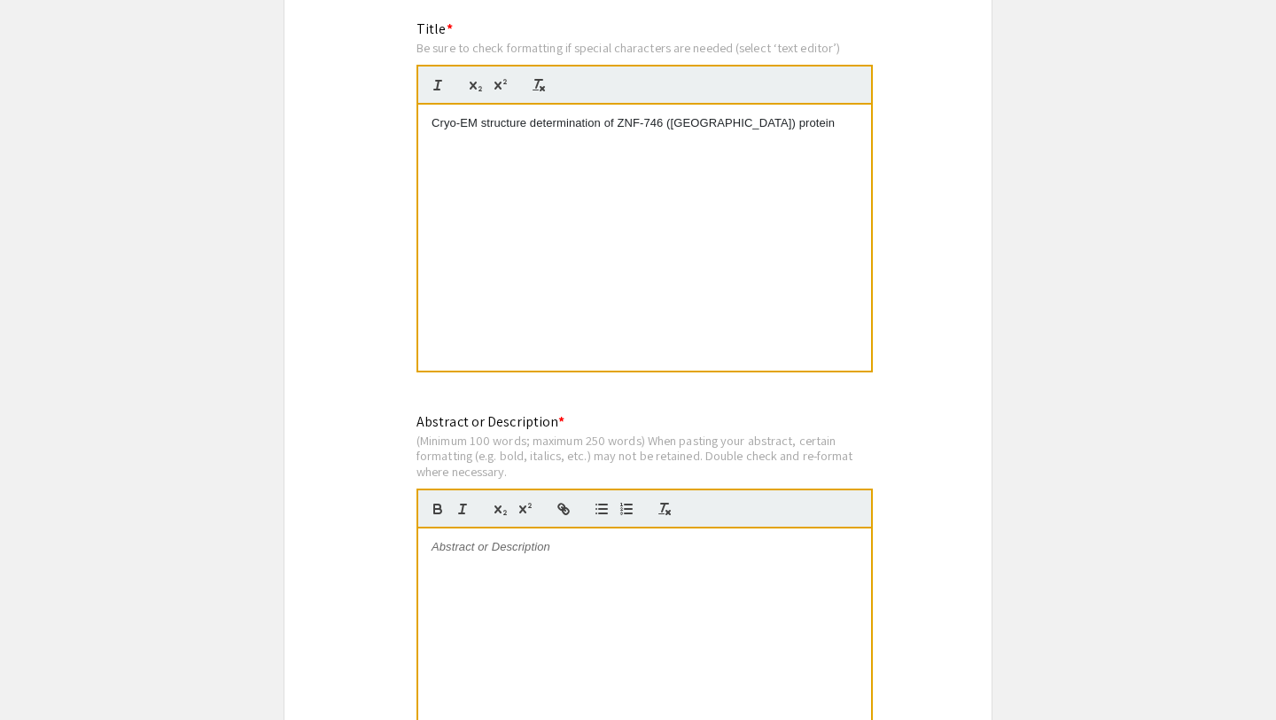
click at [732, 586] on div at bounding box center [644, 661] width 453 height 266
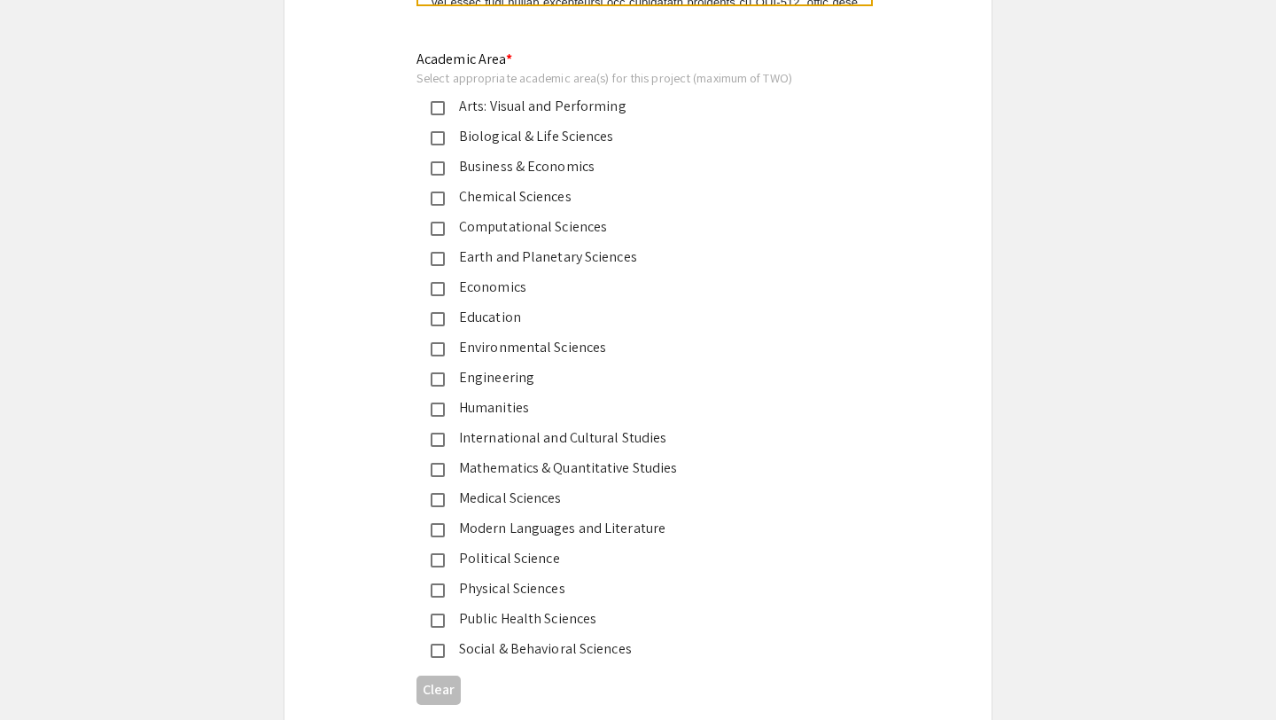
scroll to position [2140, 0]
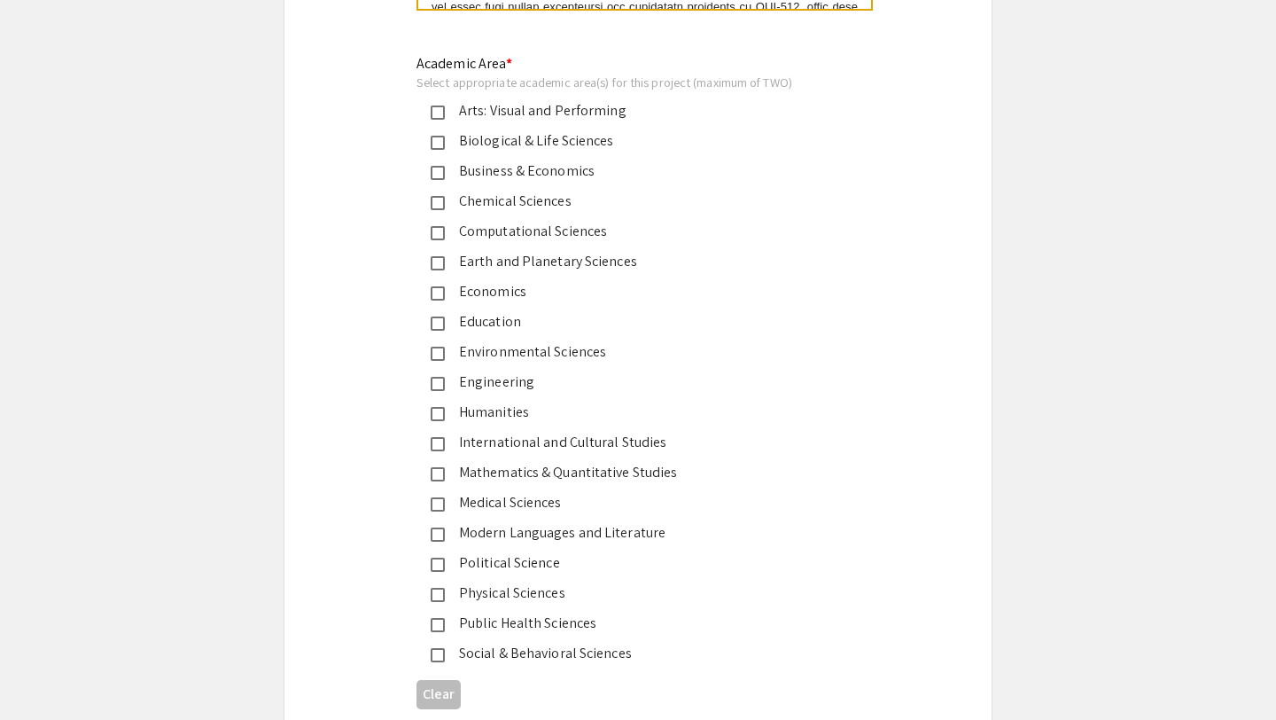
click at [528, 510] on div "Medical Sciences" at bounding box center [631, 502] width 372 height 21
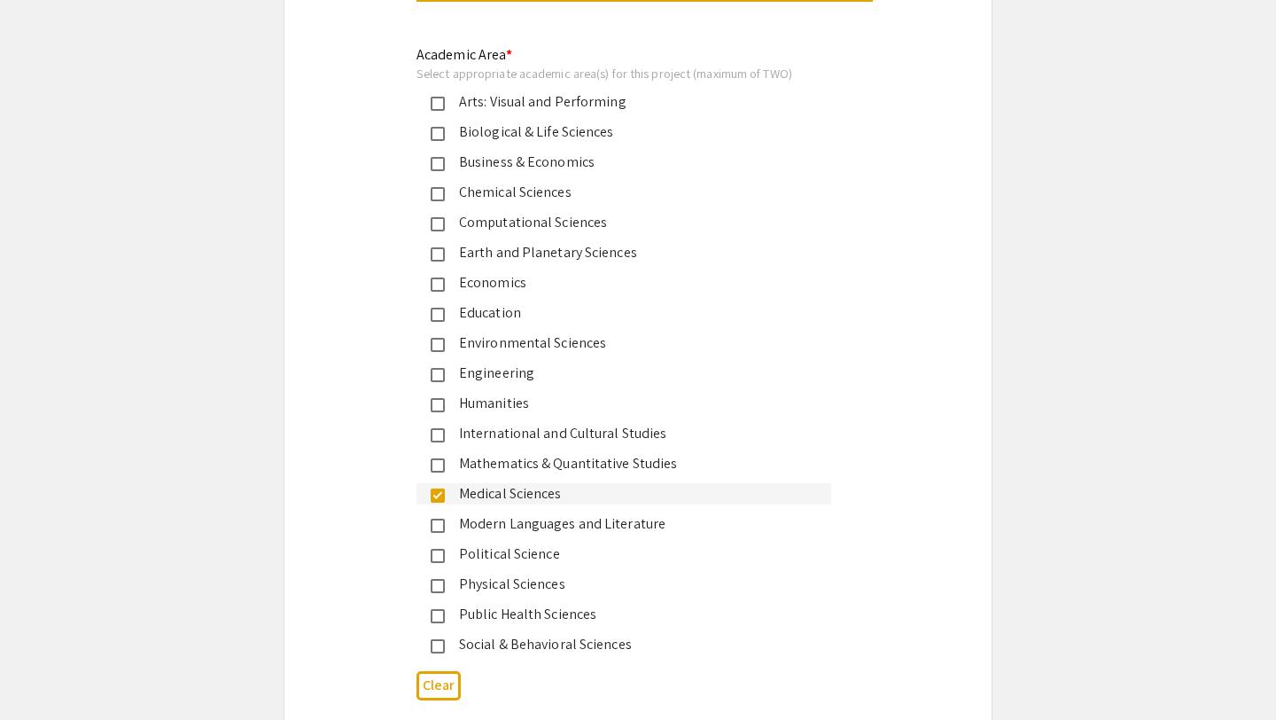
scroll to position [2149, 0]
click at [574, 142] on div "Biological & Life Sciences" at bounding box center [631, 131] width 372 height 21
click at [456, 138] on div "Biological & Life Sciences" at bounding box center [631, 131] width 372 height 21
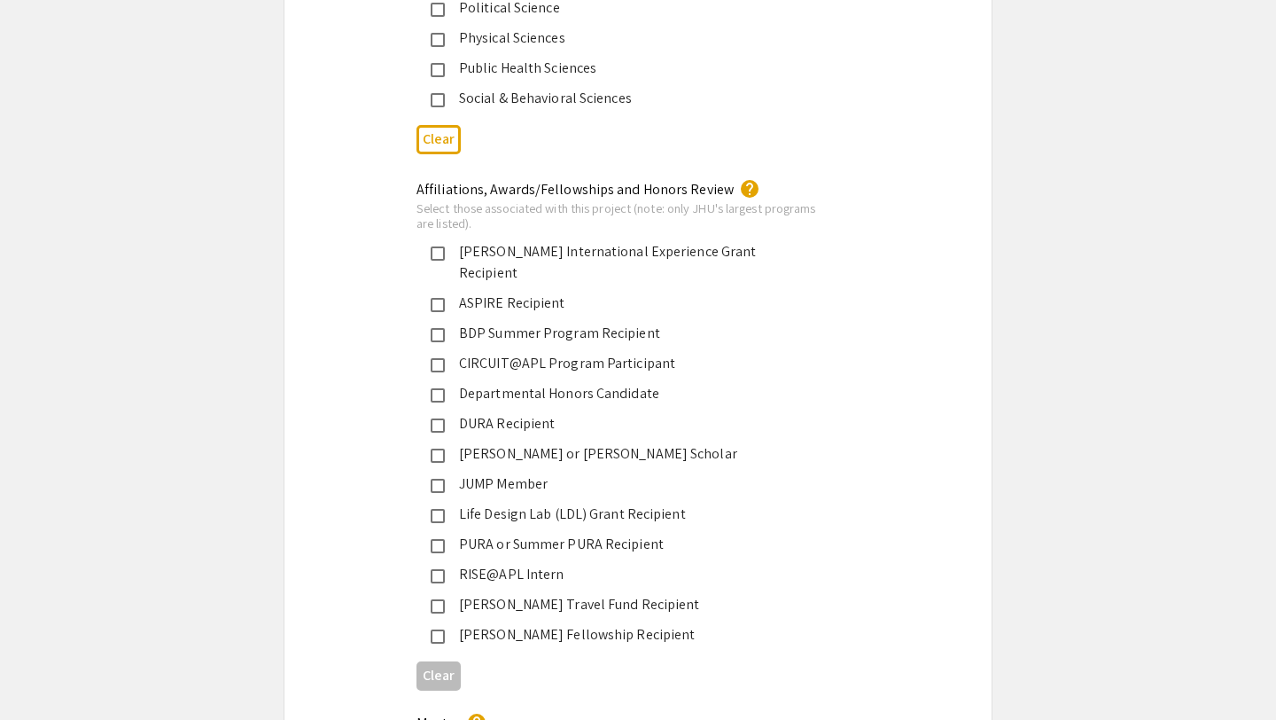
scroll to position [2696, 0]
click at [519, 472] on div "JUMP Member" at bounding box center [631, 482] width 372 height 21
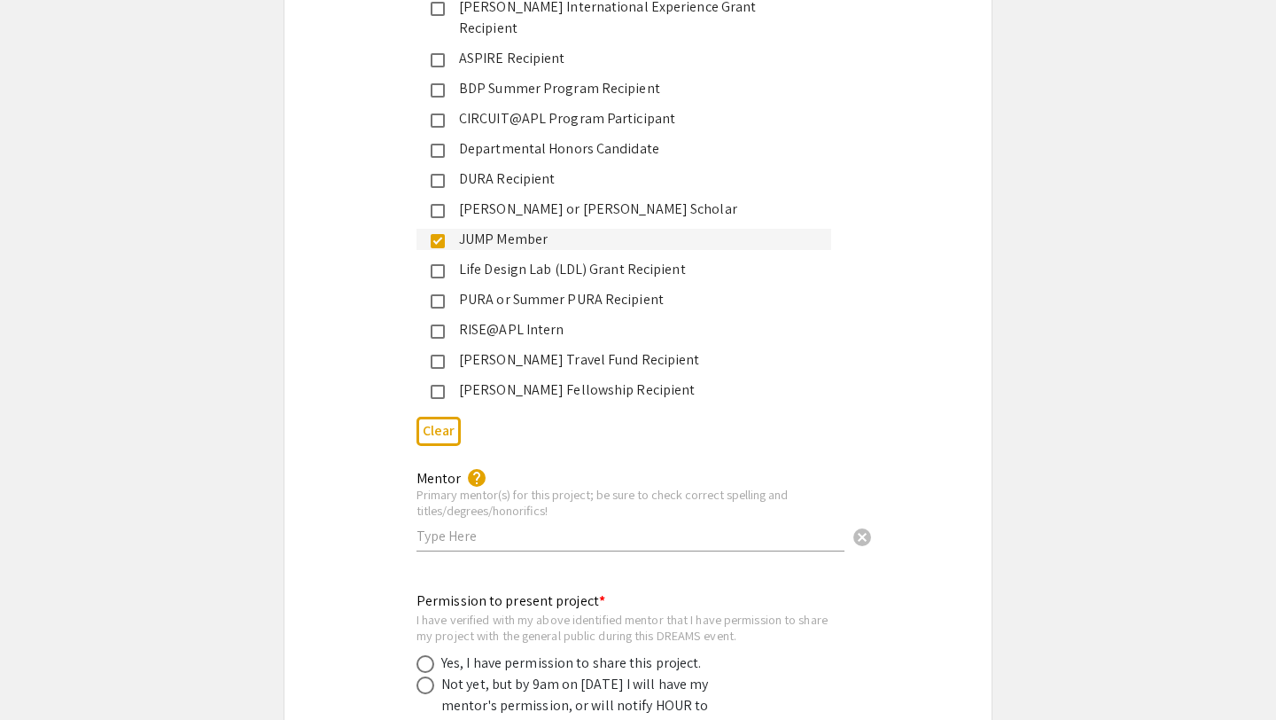
scroll to position [2944, 0]
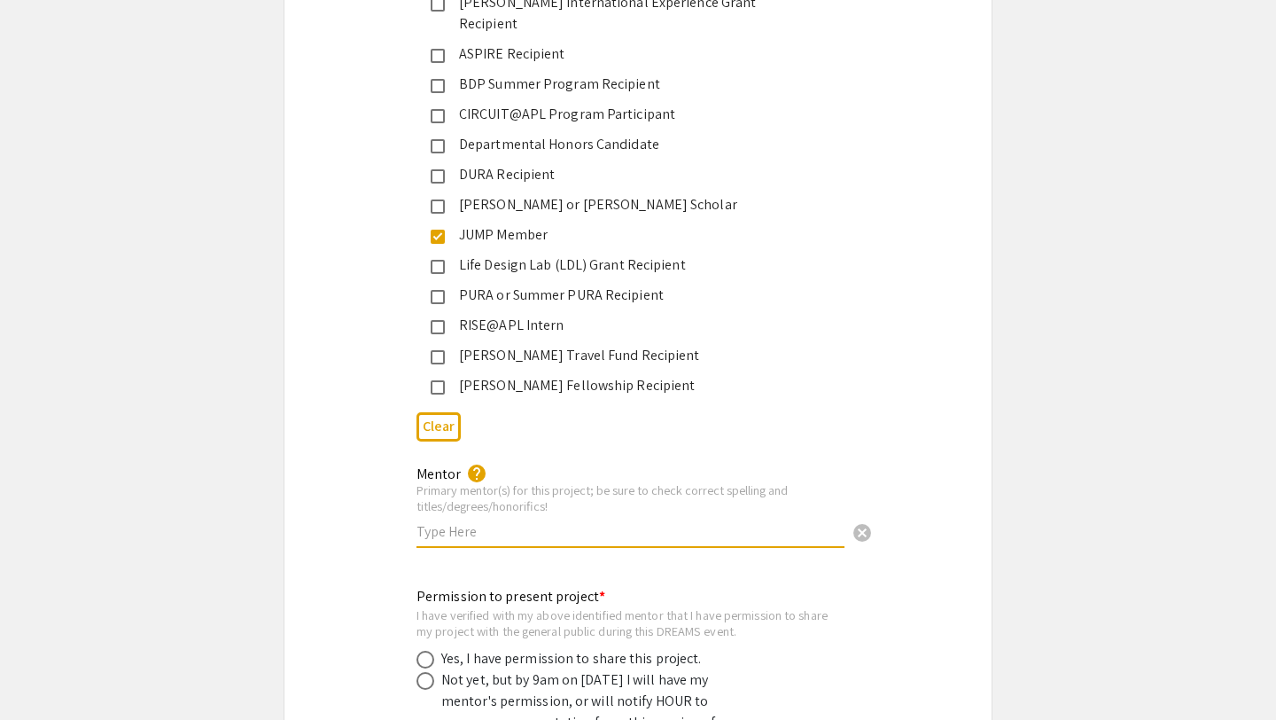
click at [496, 522] on input "text" at bounding box center [631, 531] width 428 height 19
paste input "Mohamad Aasif Dar"
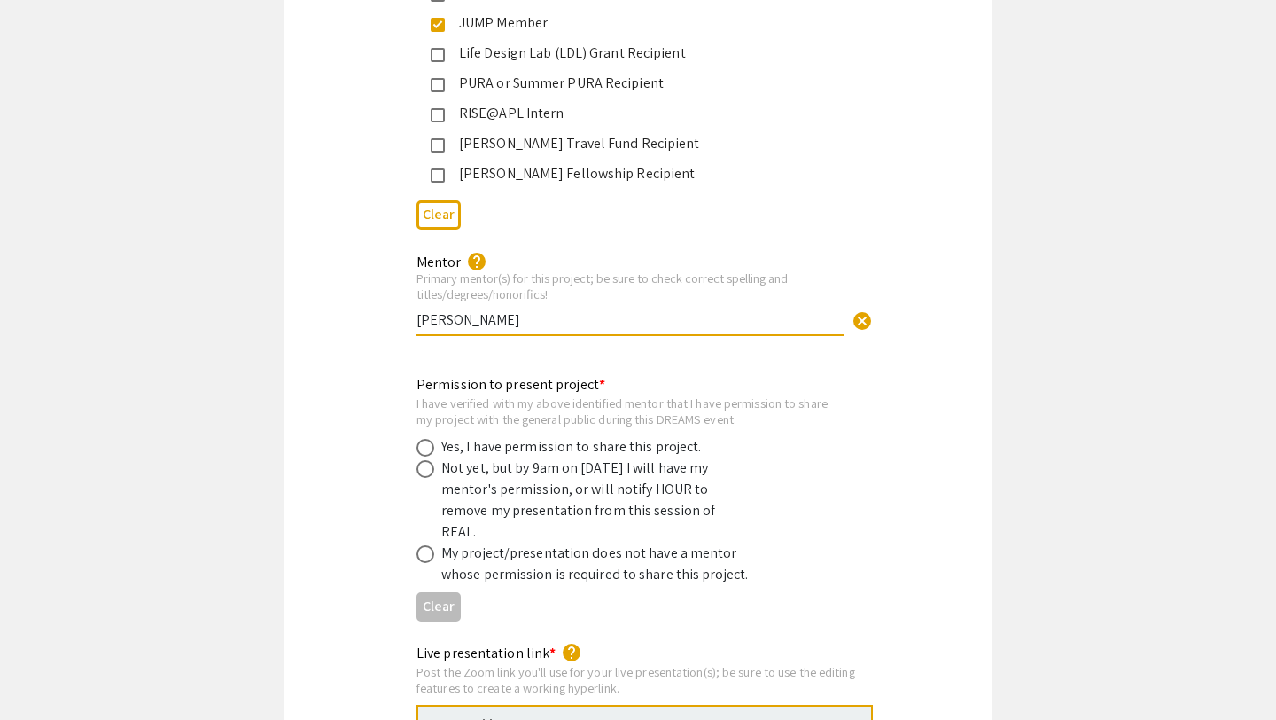
scroll to position [3201, 0]
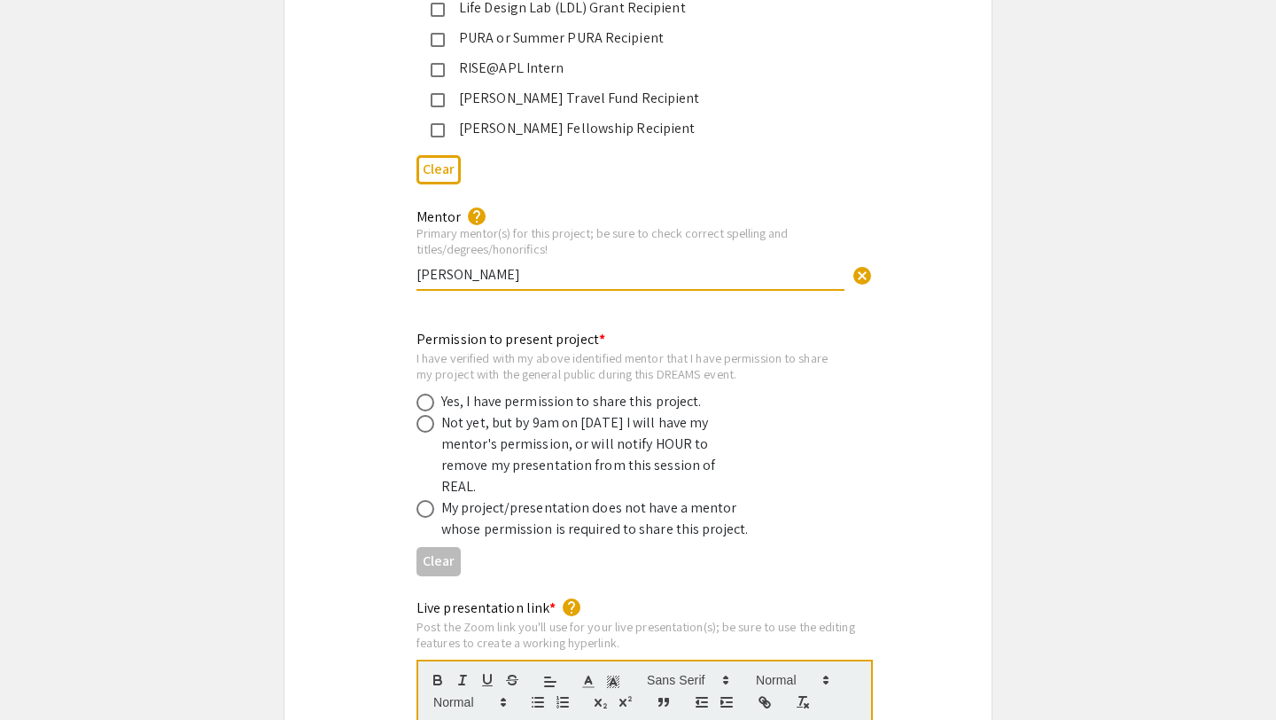
type input "Mohamad Aasif Dar"
click at [303, 446] on div "Permission to present project * I have verified with my above identified mentor…" at bounding box center [638, 456] width 707 height 254
click at [433, 394] on span at bounding box center [426, 403] width 18 height 18
click at [433, 394] on input "radio" at bounding box center [426, 403] width 18 height 18
radio input "true"
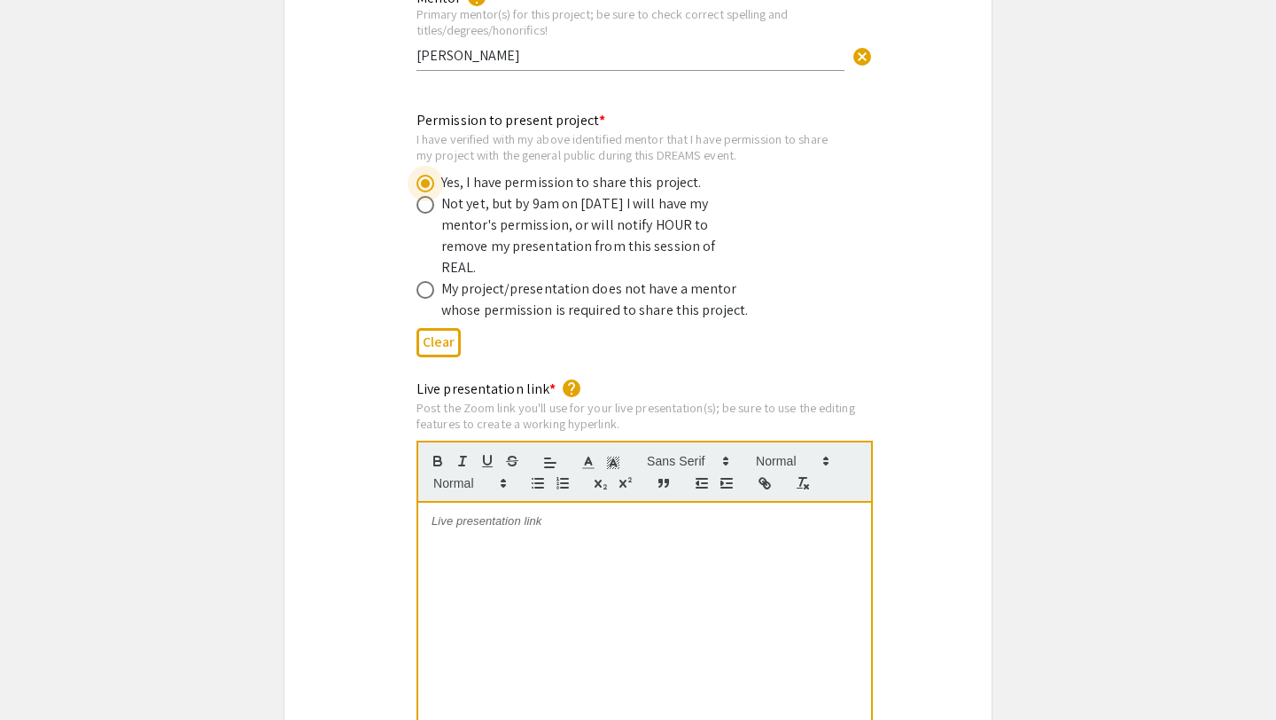
scroll to position [3429, 0]
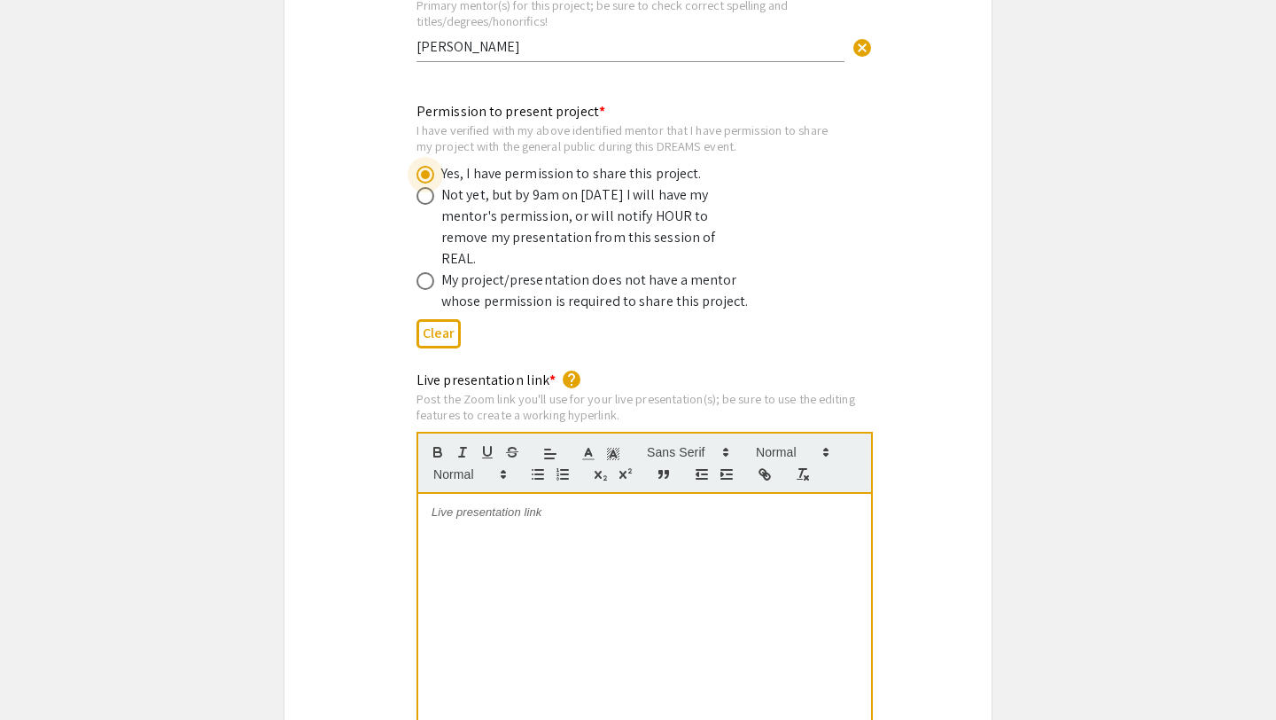
click at [580, 583] on div at bounding box center [644, 627] width 453 height 266
click at [561, 531] on div at bounding box center [644, 627] width 453 height 266
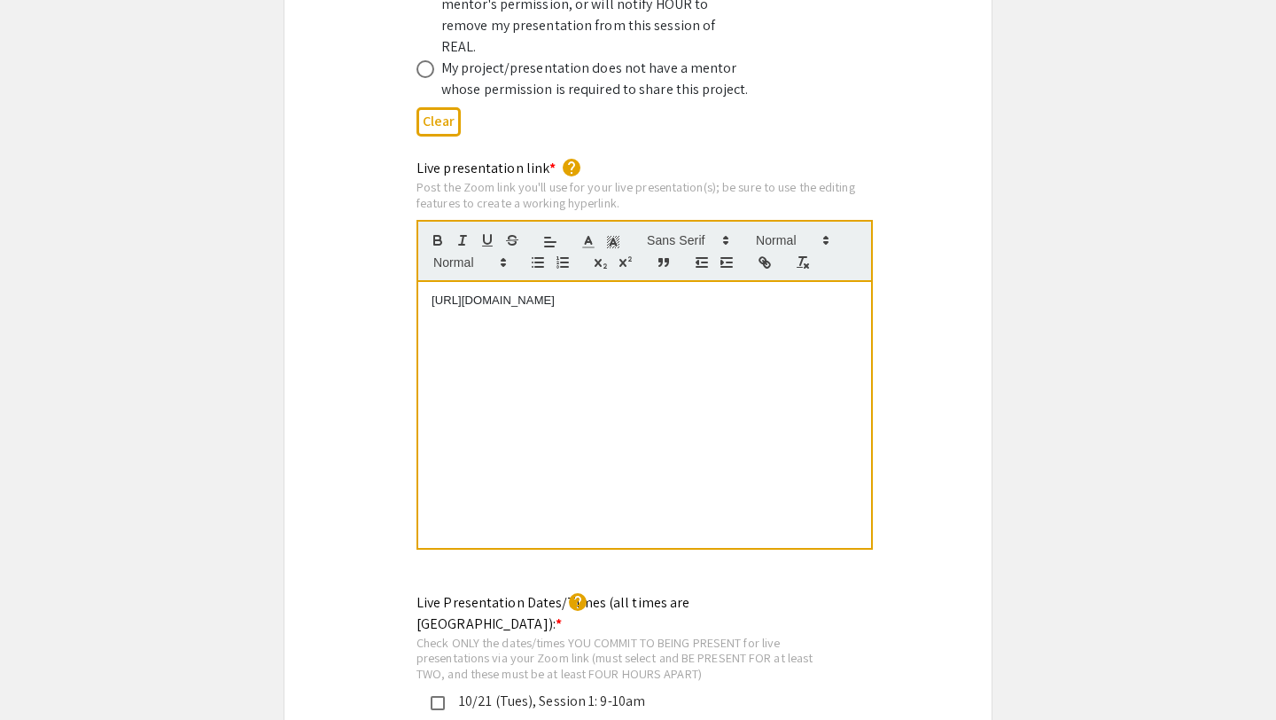
scroll to position [3643, 0]
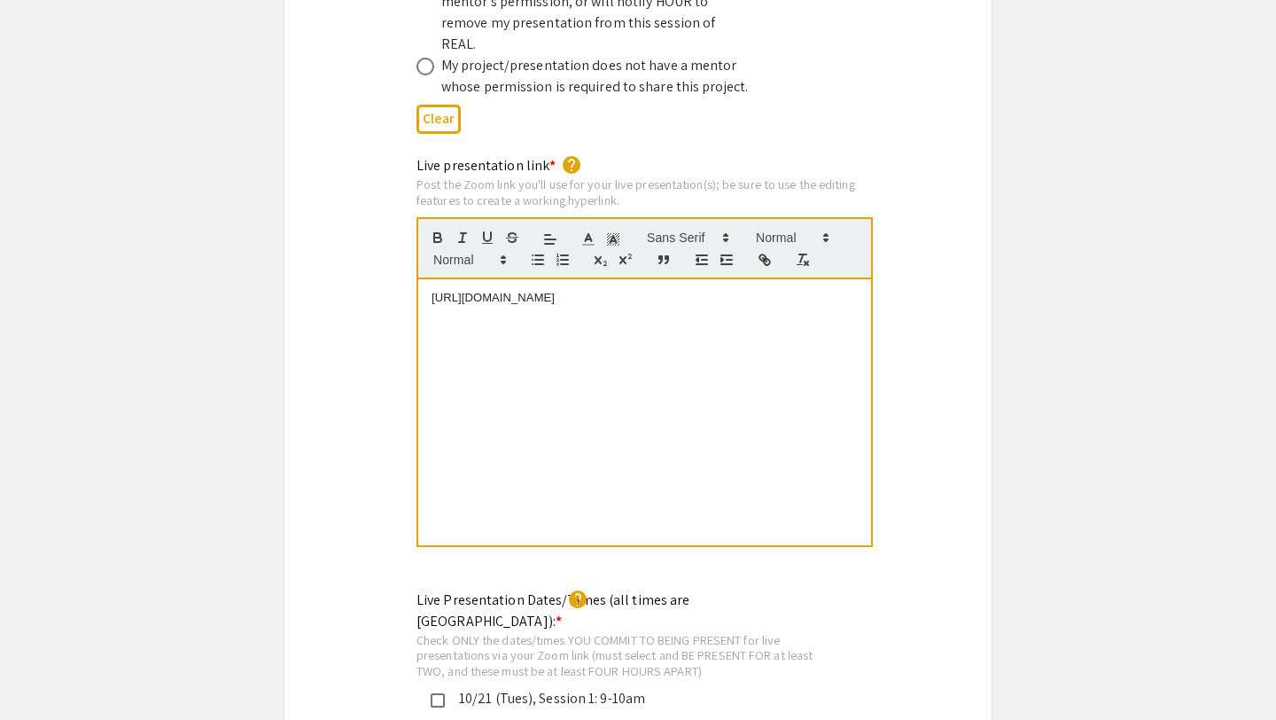
click at [722, 317] on div "https://JHUBlueJays.zoom.us/j/7030271073" at bounding box center [644, 412] width 453 height 266
drag, startPoint x: 673, startPoint y: 265, endPoint x: 389, endPoint y: 260, distance: 283.7
click at [389, 260] on div "Live presentation link * help Post the Zoom link you'll use for your live prese…" at bounding box center [638, 363] width 707 height 417
click at [769, 252] on icon "button" at bounding box center [765, 260] width 16 height 16
type input "https://JHUBlueJays.zoom.us/j/7030271073"
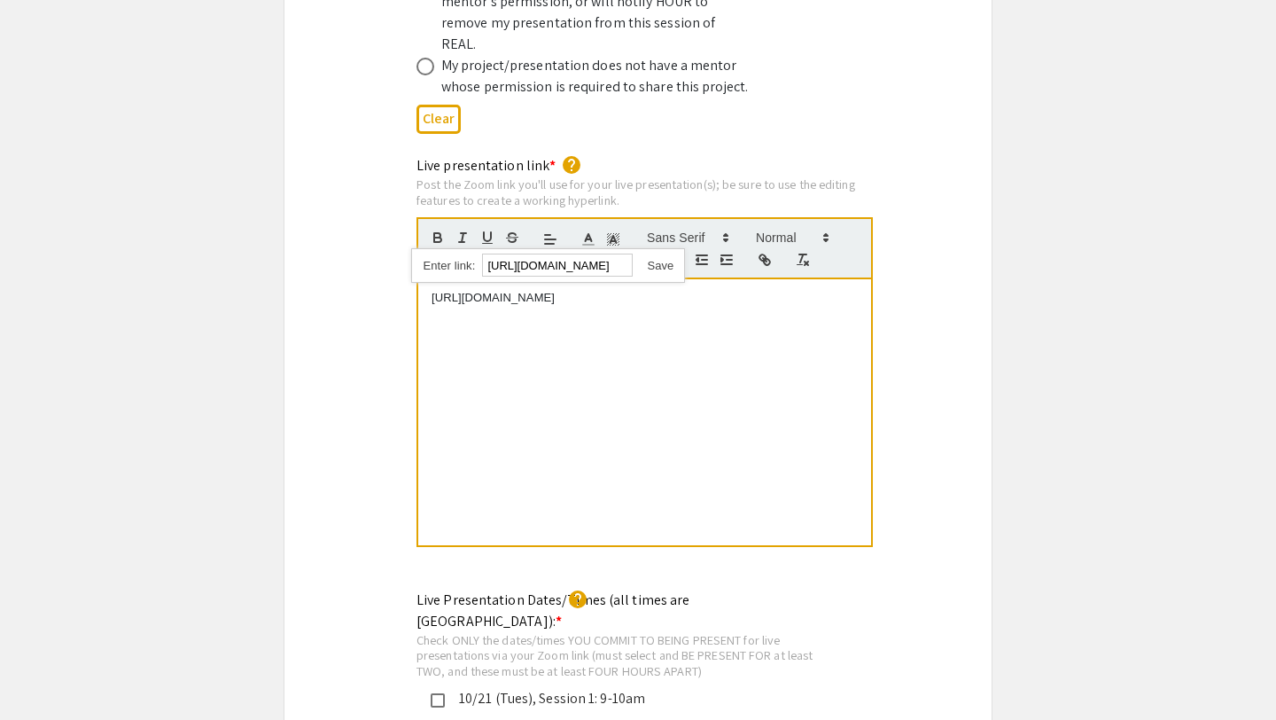
click at [664, 259] on link at bounding box center [653, 265] width 41 height 13
click at [987, 335] on div "Live presentation link * help Post the Zoom link you'll use for your live prese…" at bounding box center [638, 363] width 707 height 417
click at [555, 291] on link "https://JHUBlueJays.zoom.us/j/7030271073" at bounding box center [493, 297] width 123 height 13
click at [672, 290] on p "https://JHUBlueJays.zoom.us/j/7030271073" at bounding box center [645, 298] width 426 height 16
click at [417, 311] on div "https://JHUBlueJays.zoom.us/j/7030271073 https://JHUBlueJays.zoom.us/j/70302710…" at bounding box center [645, 413] width 456 height 268
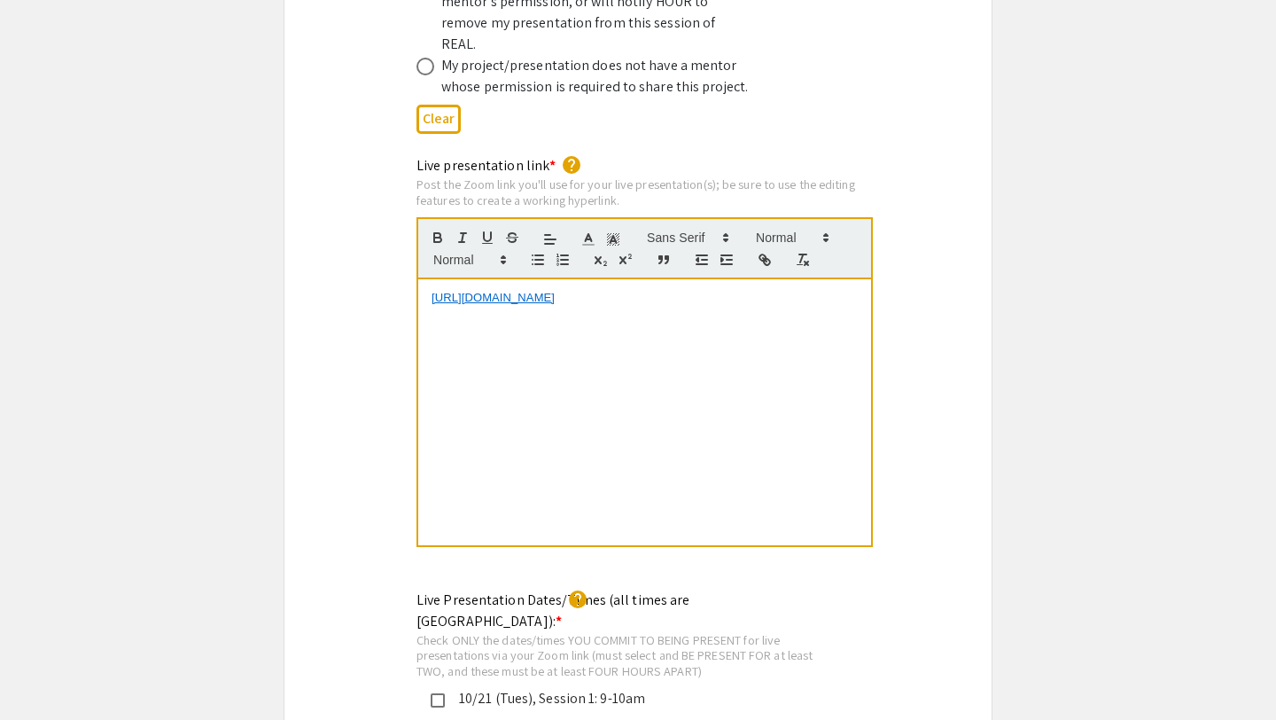
drag, startPoint x: 659, startPoint y: 261, endPoint x: 419, endPoint y: 258, distance: 239.3
click at [419, 279] on div "https://JHUBlueJays.zoom.us/j/7030271073" at bounding box center [644, 412] width 453 height 266
copy link "https://JHUBlueJays.zoom.us/j/7030271073"
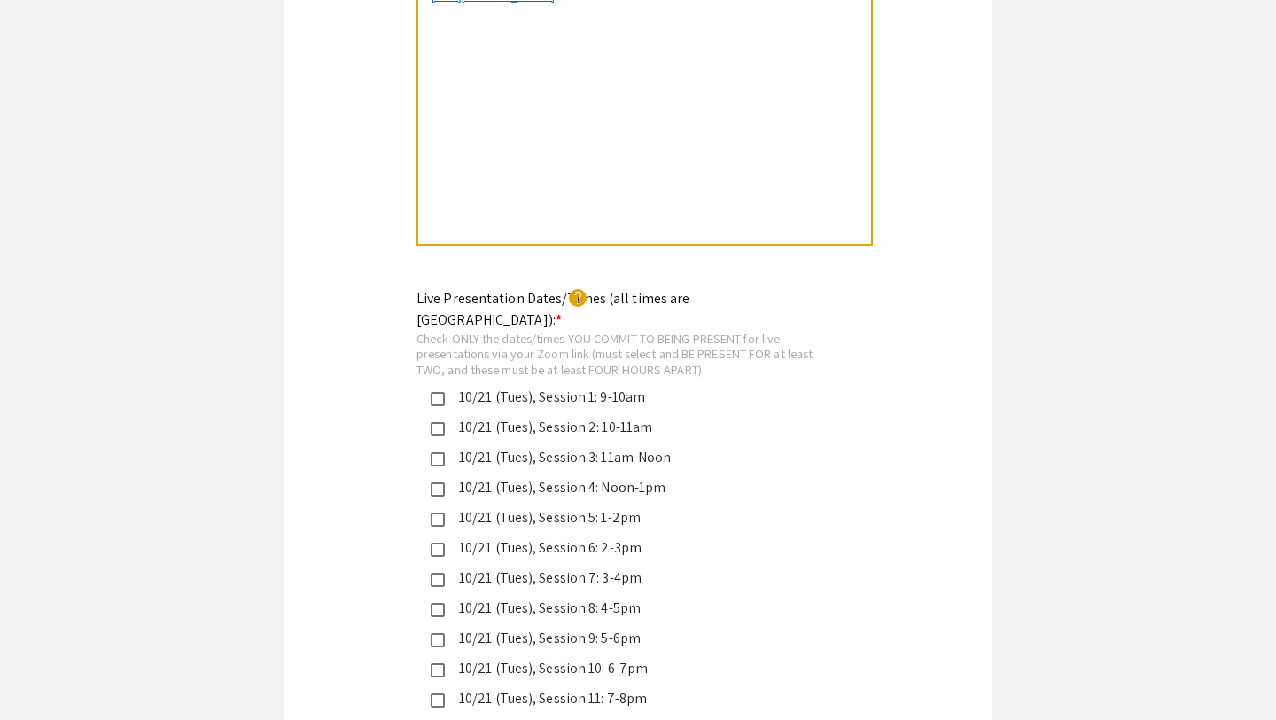
scroll to position [3968, 0]
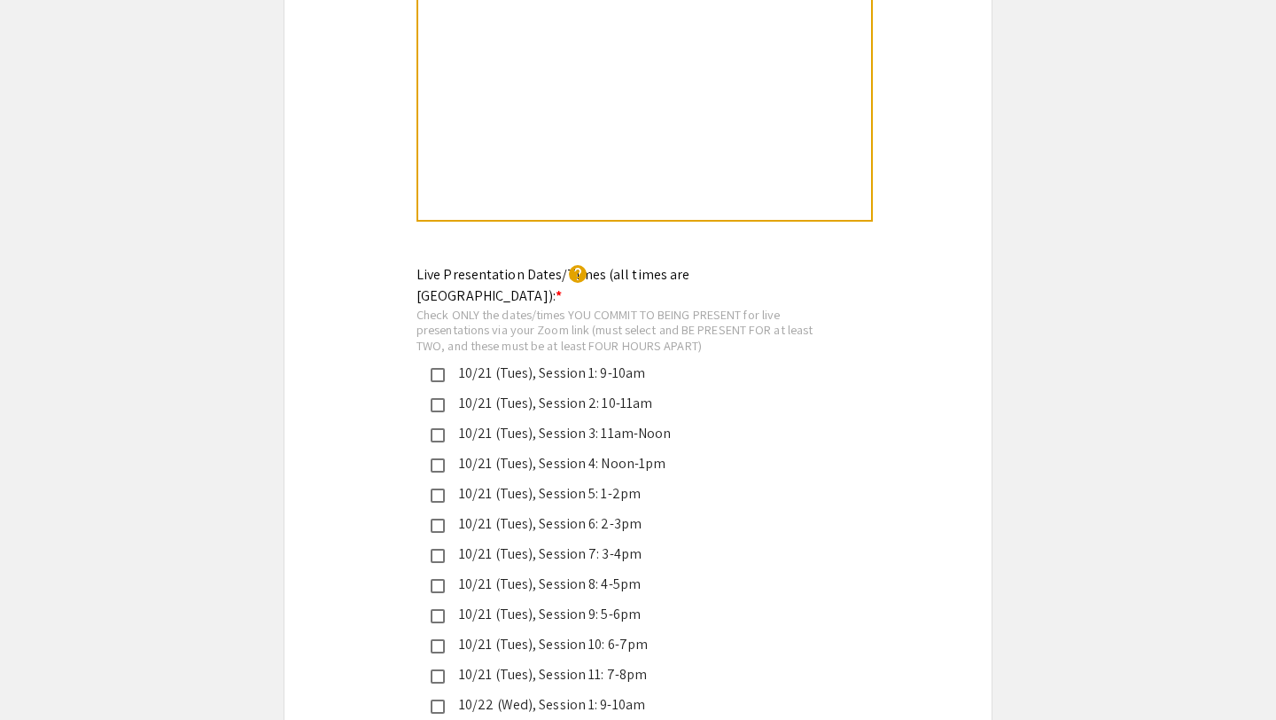
click at [654, 393] on div "10/21 (Tues), Session 2: 10-11am" at bounding box center [631, 403] width 372 height 21
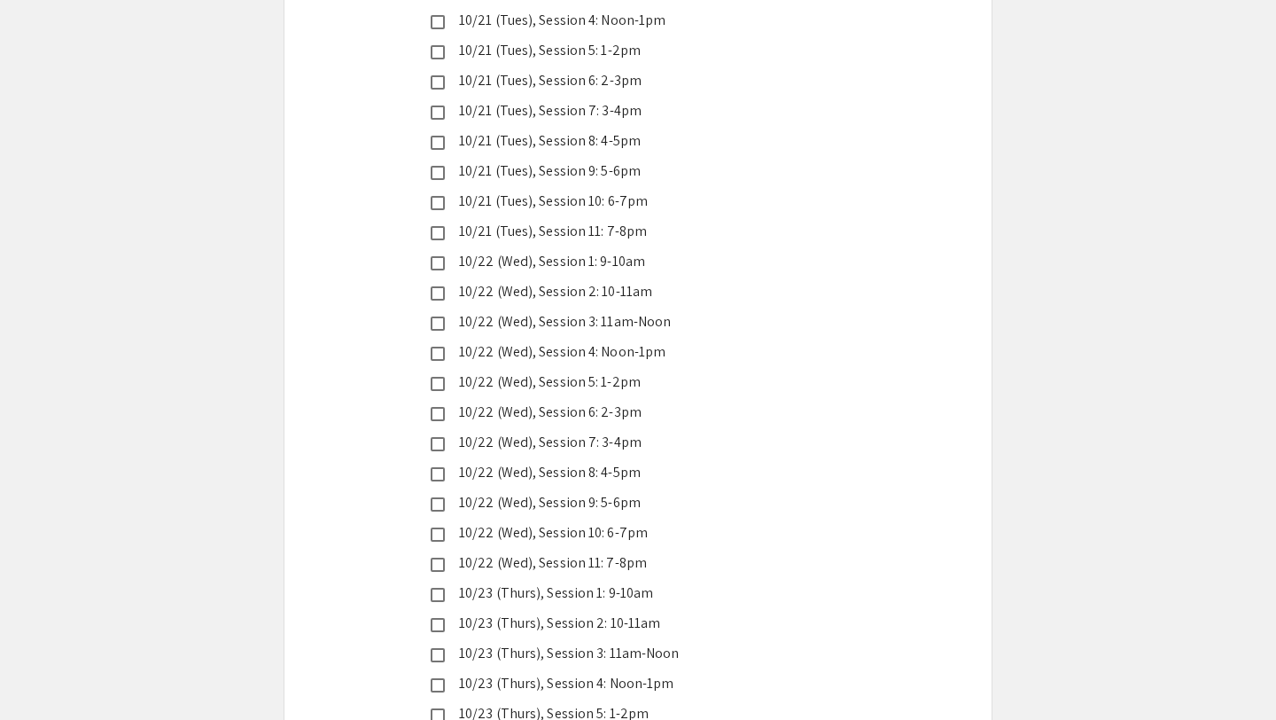
scroll to position [4483, 0]
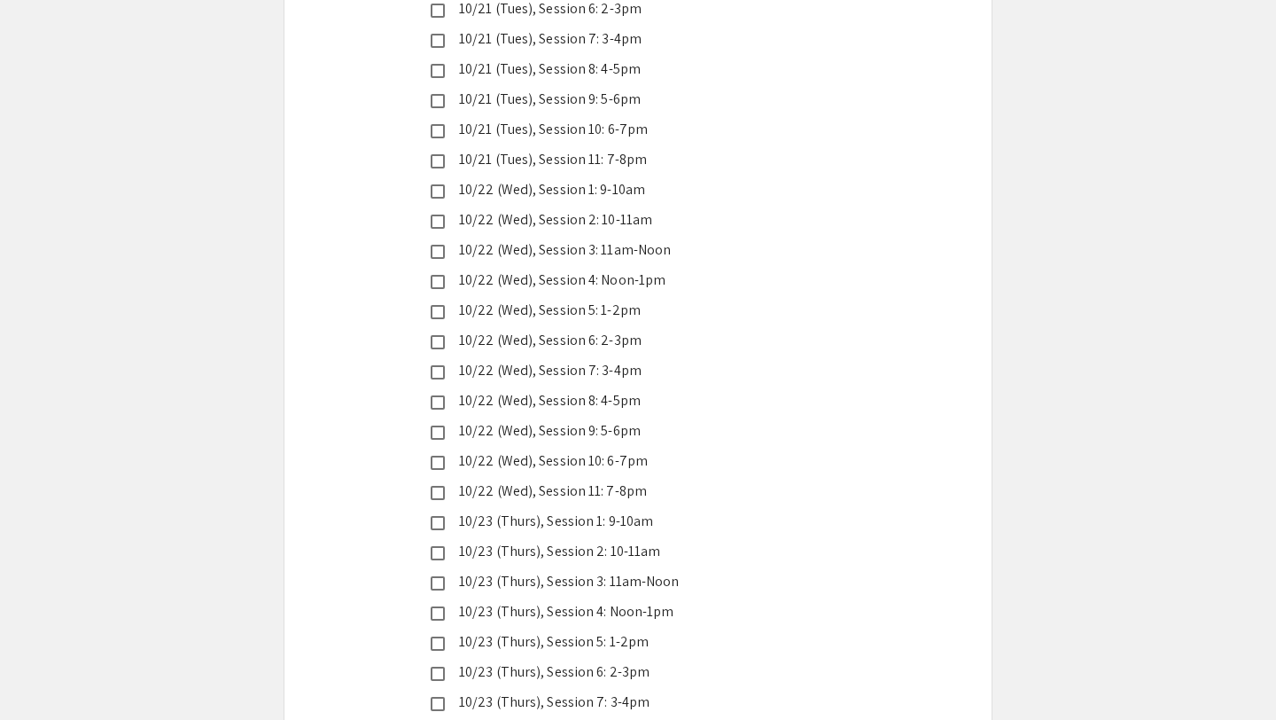
click at [664, 541] on div "10/23 (Thurs), Session 2: 10-11am" at bounding box center [631, 551] width 372 height 21
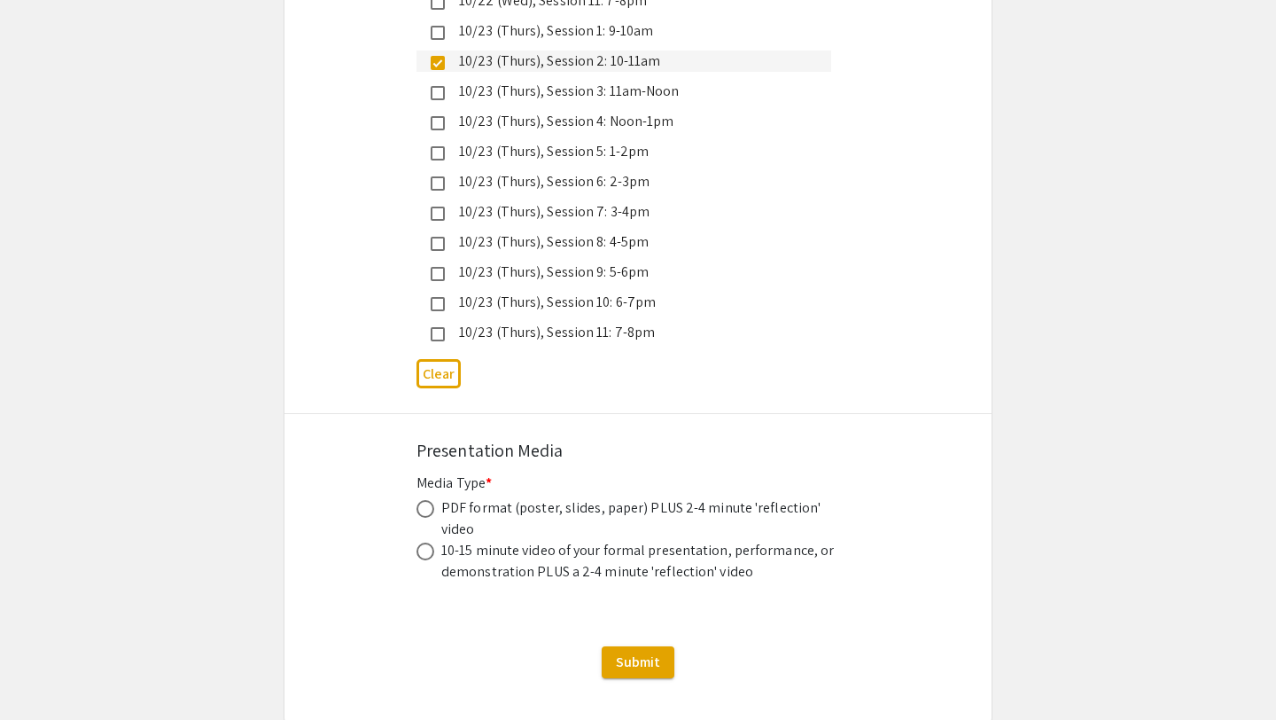
scroll to position [4974, 0]
click at [432, 499] on span at bounding box center [426, 508] width 18 height 18
click at [432, 499] on input "radio" at bounding box center [426, 508] width 18 height 18
radio input "true"
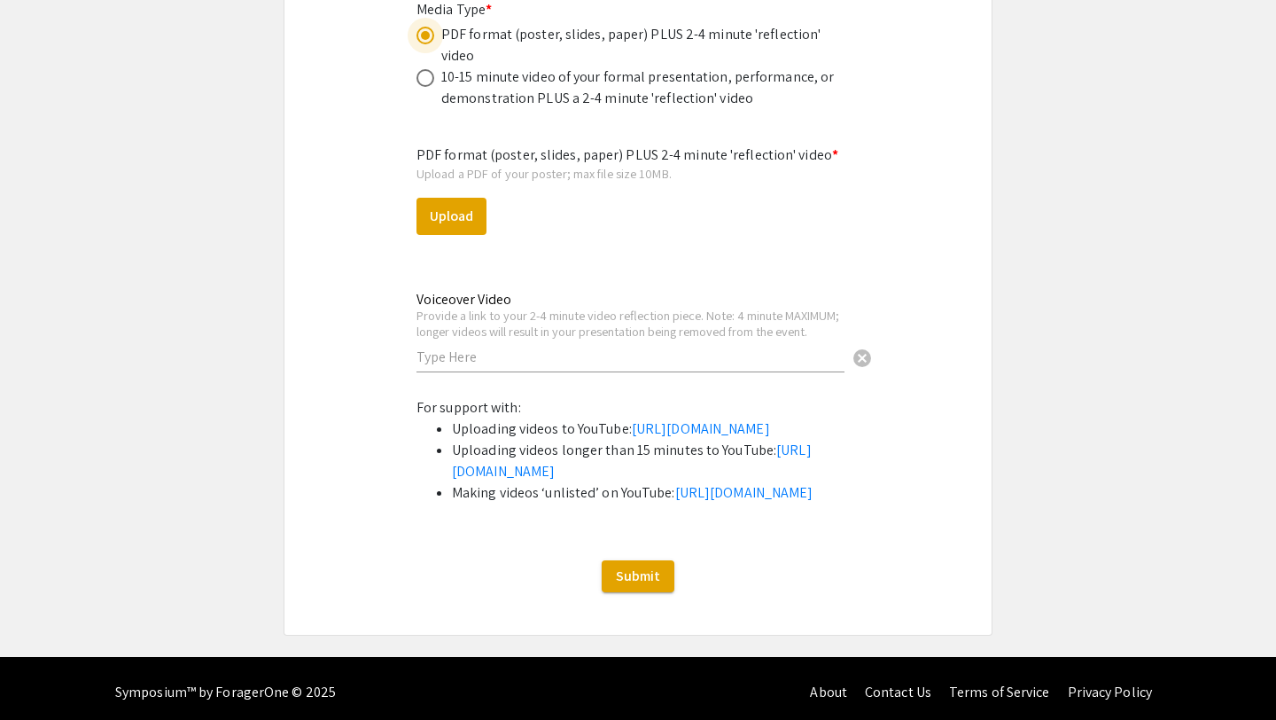
scroll to position [5446, 0]
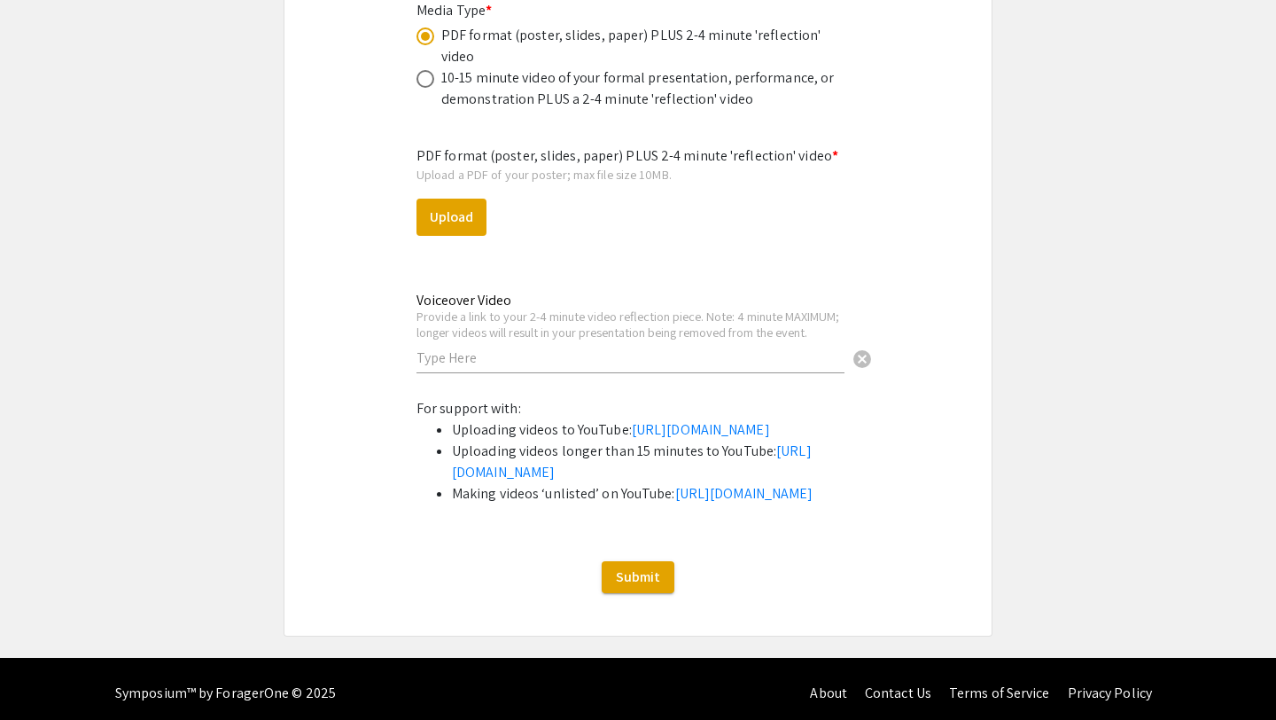
click at [682, 319] on div "Voiceover Video Provide a link to your 2-4 minute video reflection piece. Note:…" at bounding box center [631, 333] width 428 height 116
click at [682, 314] on div "Voiceover Video Provide a link to your 2-4 minute video reflection piece. Note:…" at bounding box center [631, 324] width 428 height 98
click at [685, 348] on input "text" at bounding box center [631, 357] width 428 height 19
paste input "https://youtu.be/Dfu8qJ5x1Dk"
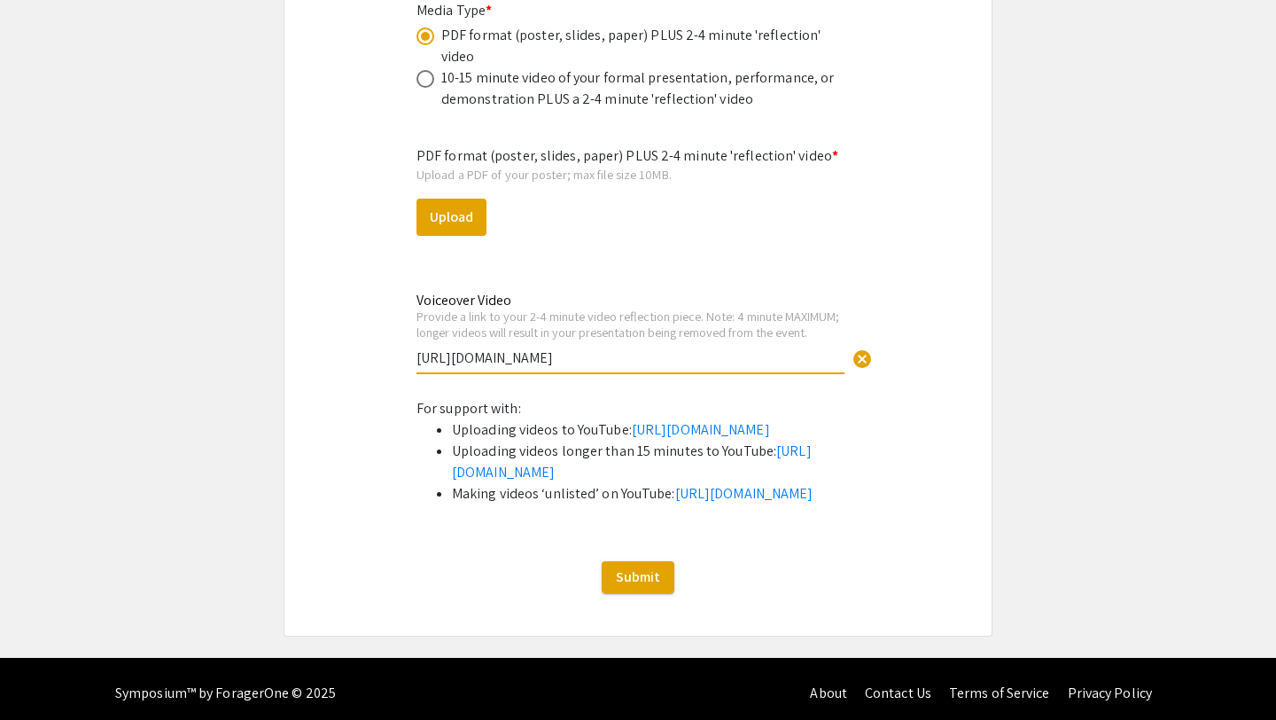
click at [623, 348] on input "https://youtu.be/Dfu8qJ5x1Dk" at bounding box center [631, 357] width 428 height 19
type input "https://youtu.be/Dfu8qJ5x1Dk"
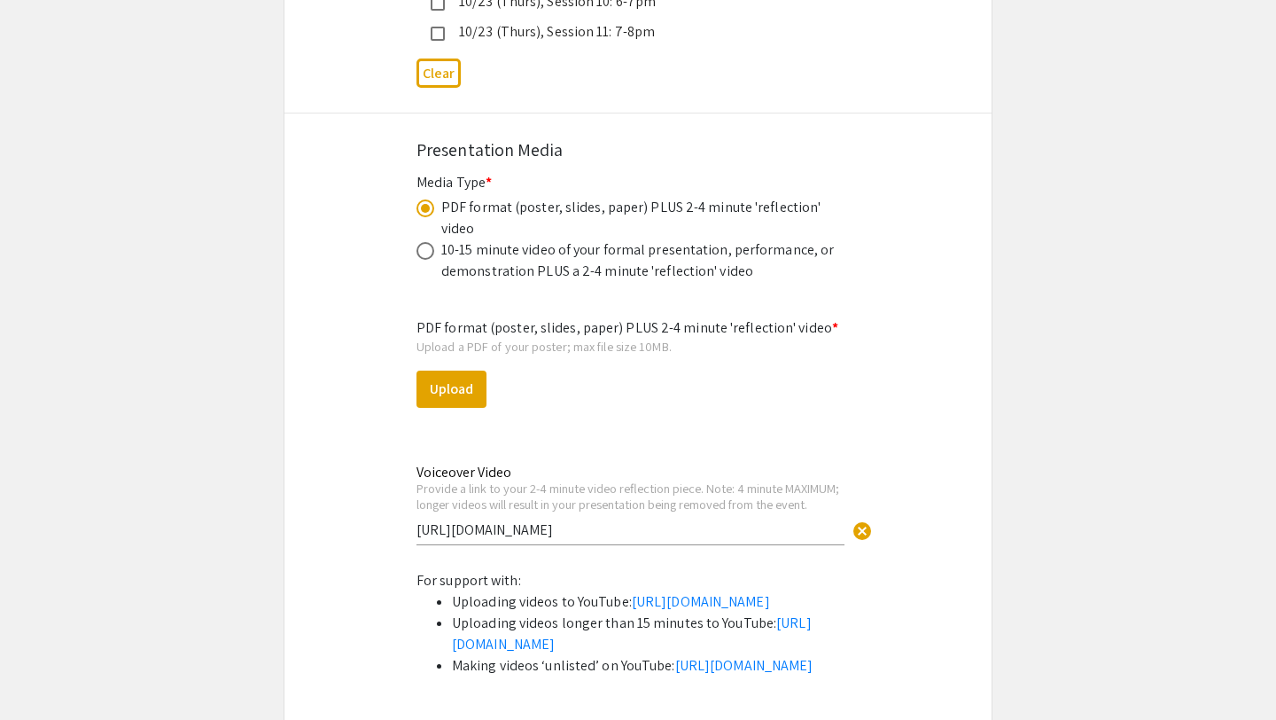
scroll to position [5276, 0]
click at [461, 369] on button "Upload" at bounding box center [452, 387] width 70 height 37
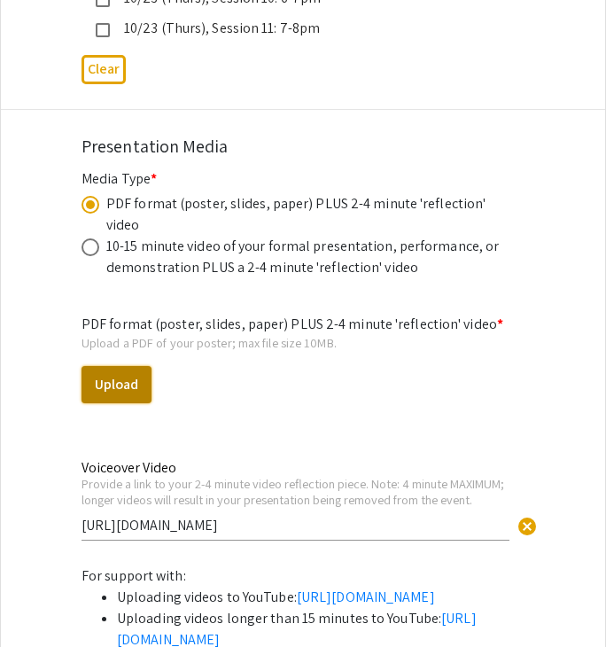
click at [127, 366] on button "Upload" at bounding box center [117, 384] width 70 height 37
click at [113, 366] on button "Upload" at bounding box center [117, 384] width 70 height 37
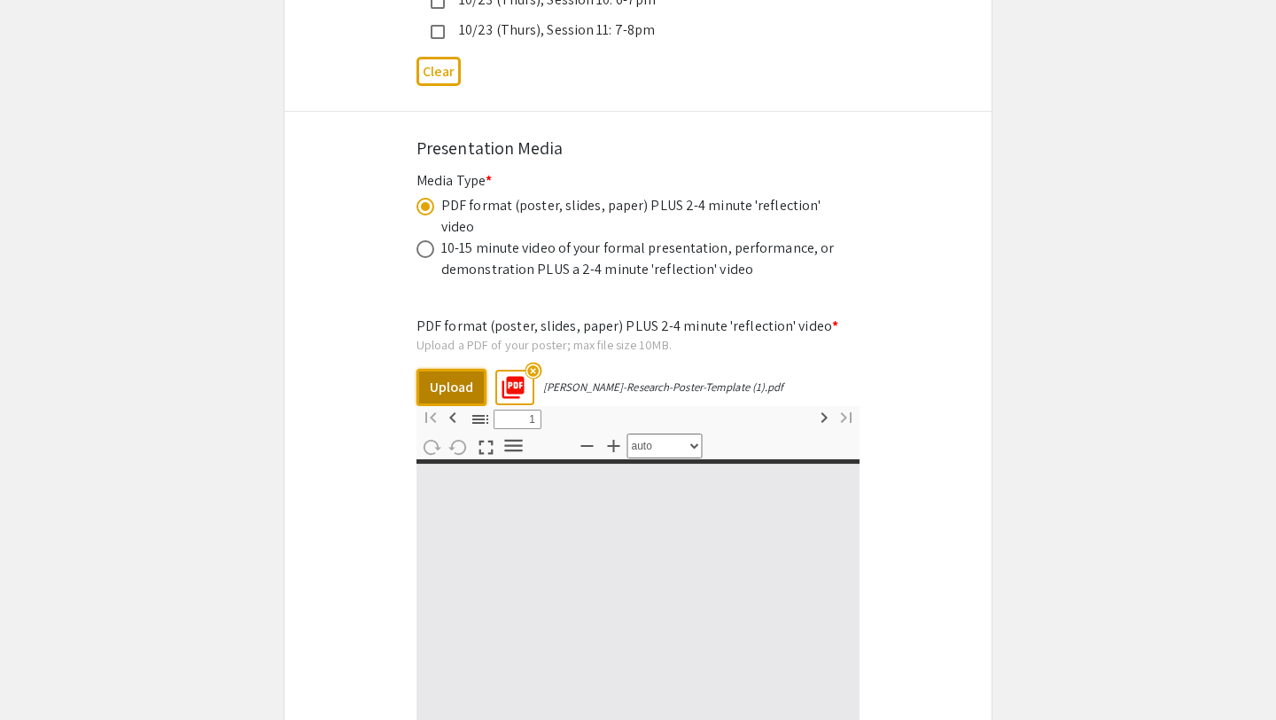
select select "custom"
type input "0"
select select "custom"
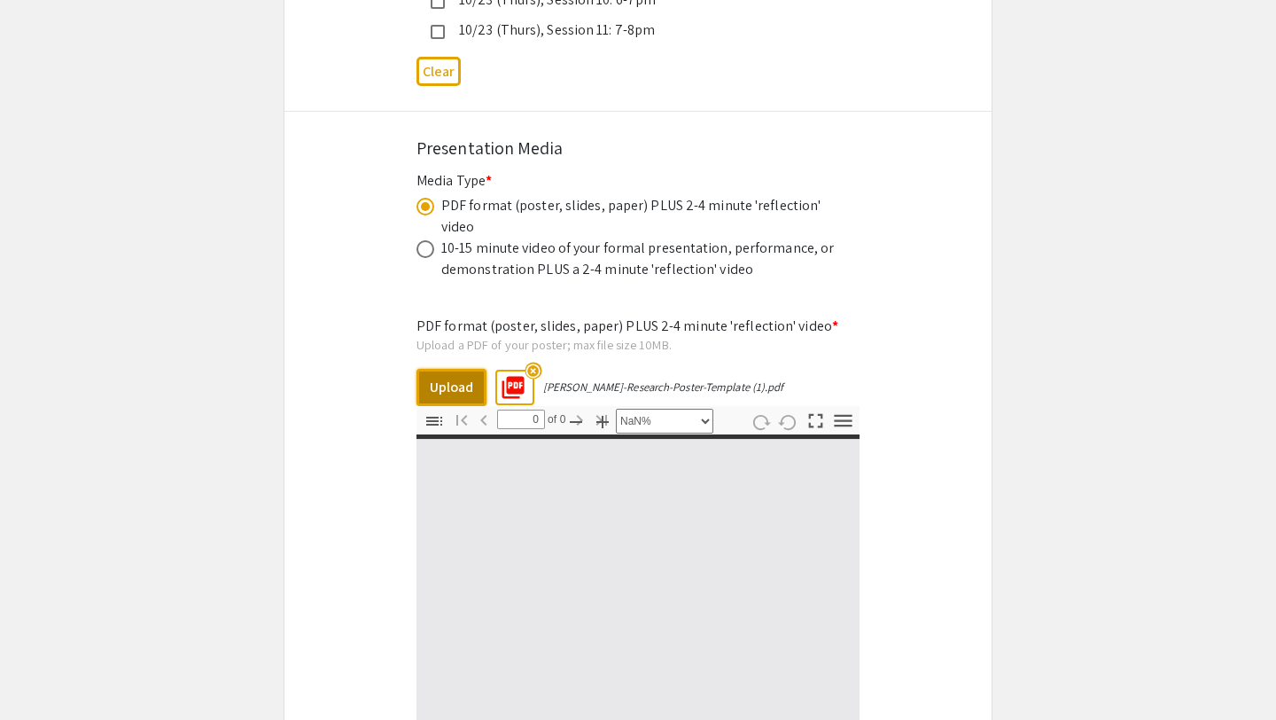
type input "1"
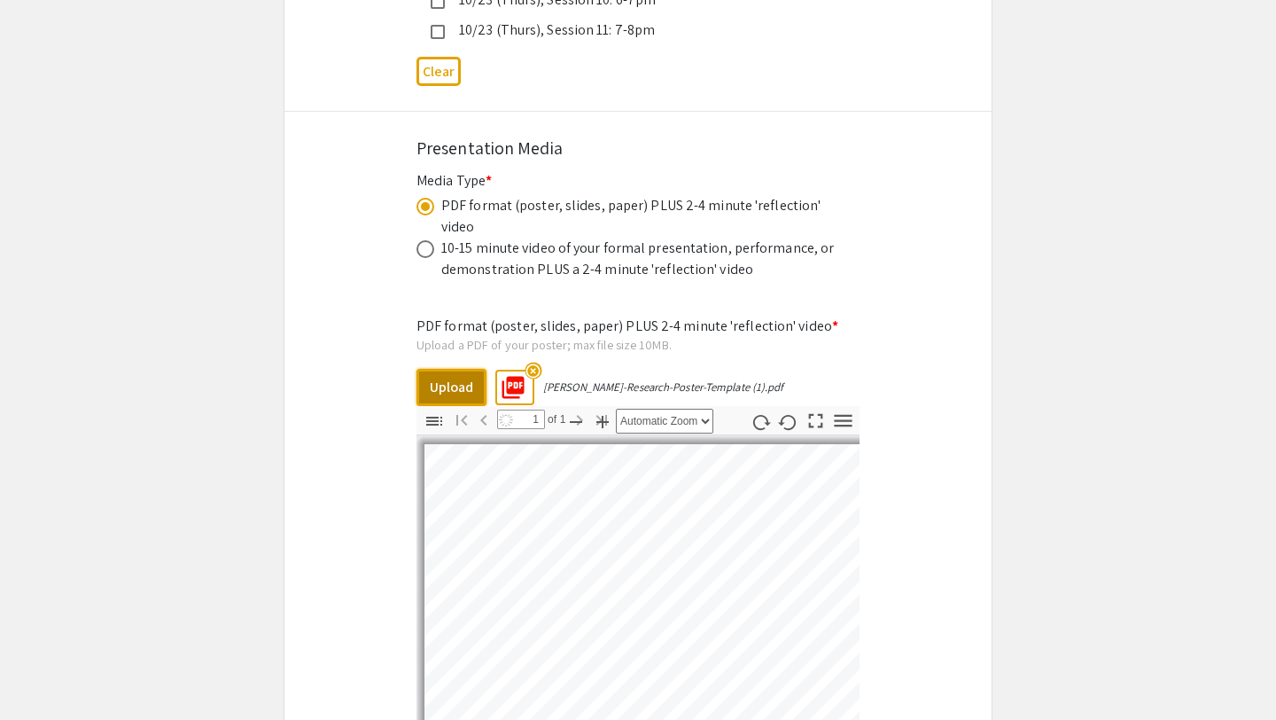
select select "auto"
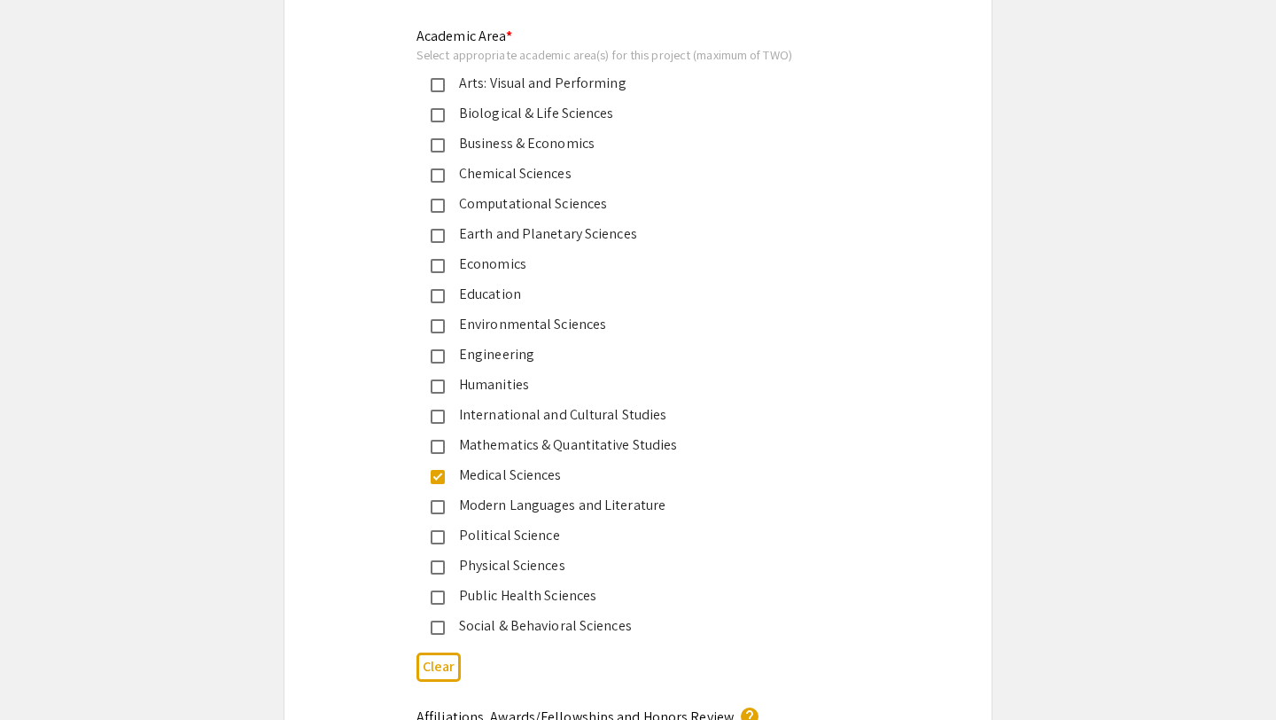
scroll to position [2174, 0]
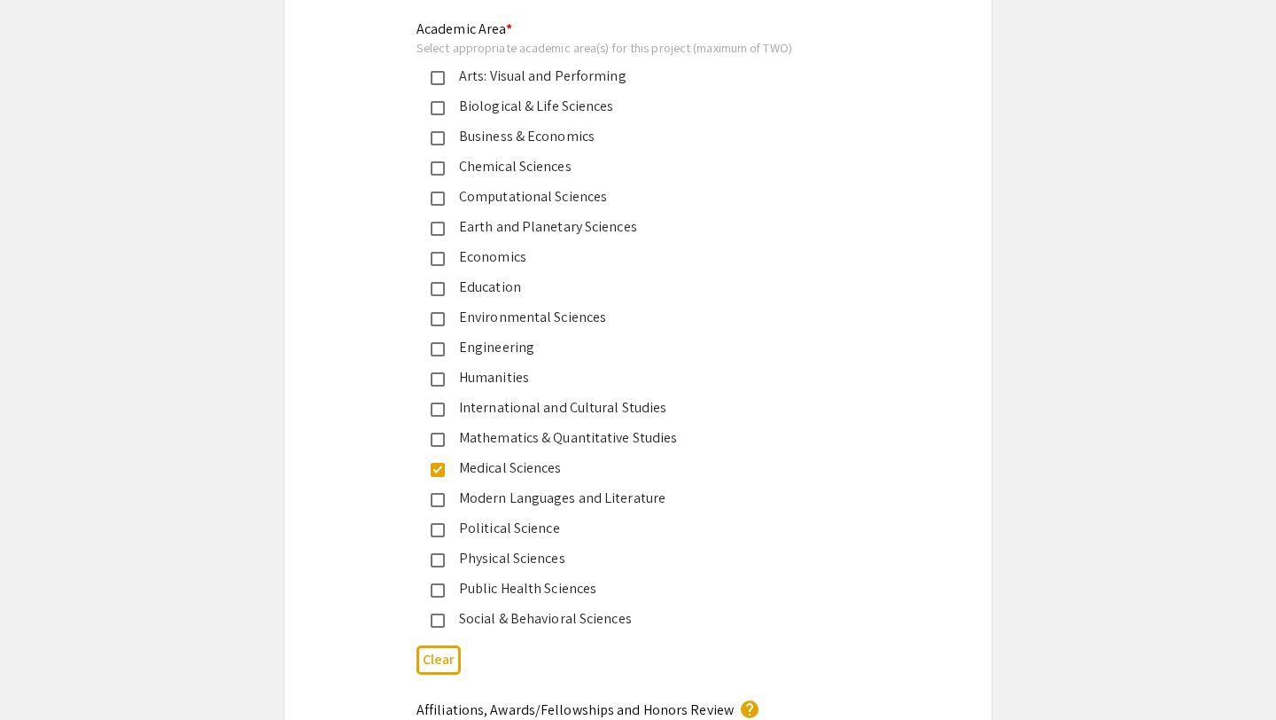
click at [537, 561] on div "Physical Sciences" at bounding box center [631, 558] width 372 height 21
click at [611, 561] on div "Physical Sciences" at bounding box center [631, 558] width 372 height 21
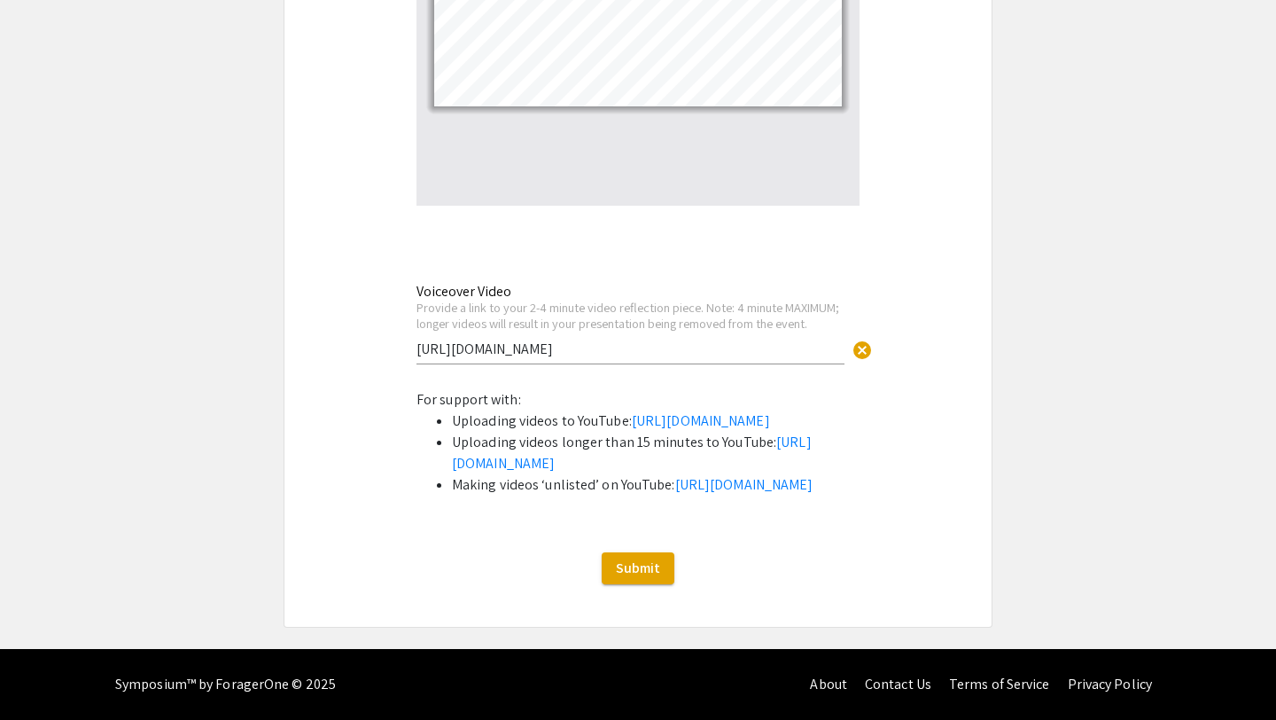
scroll to position [5964, 0]
click at [669, 339] on input "https://youtu.be/Dfu8qJ5x1Dk" at bounding box center [631, 348] width 428 height 19
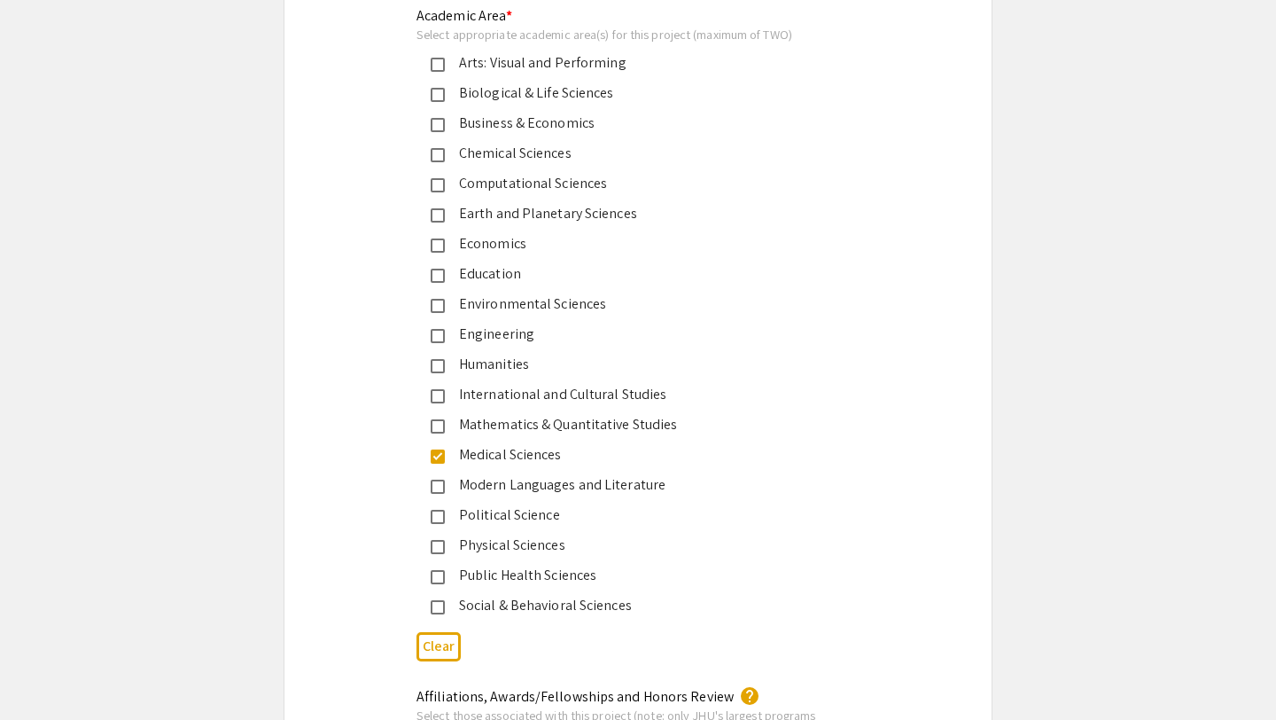
scroll to position [2182, 0]
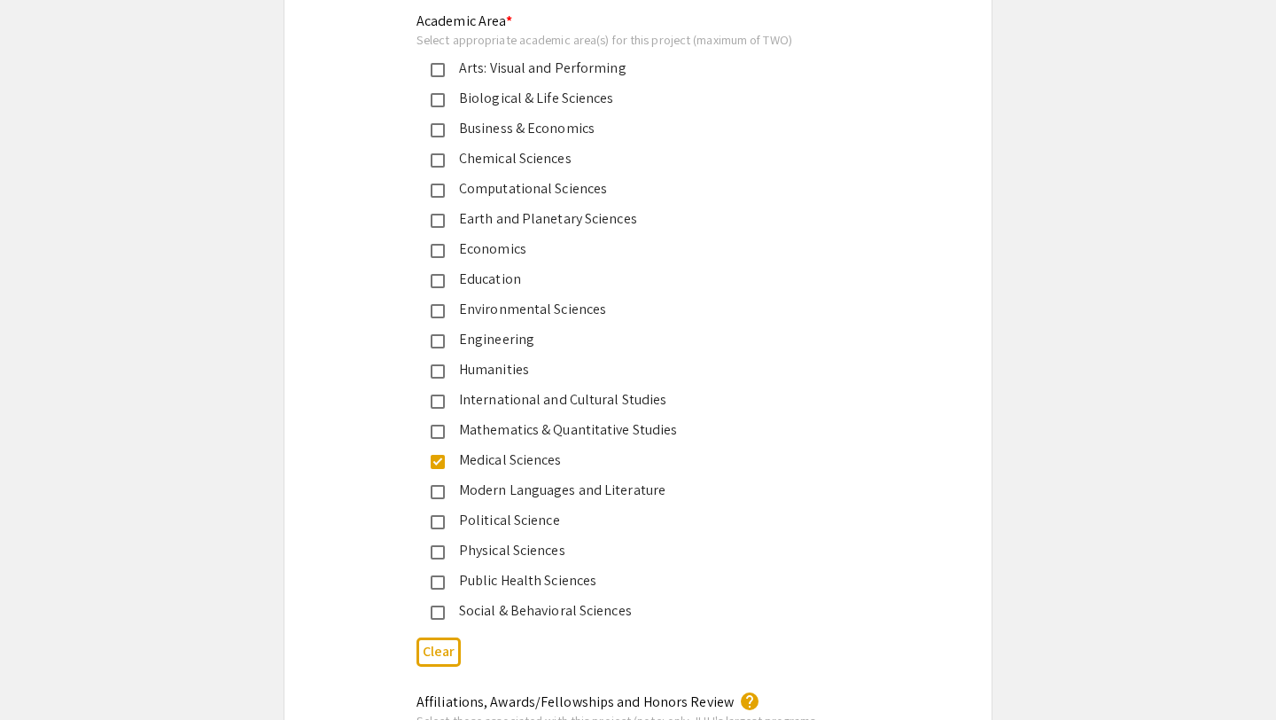
click at [562, 545] on div "Physical Sciences" at bounding box center [631, 550] width 372 height 21
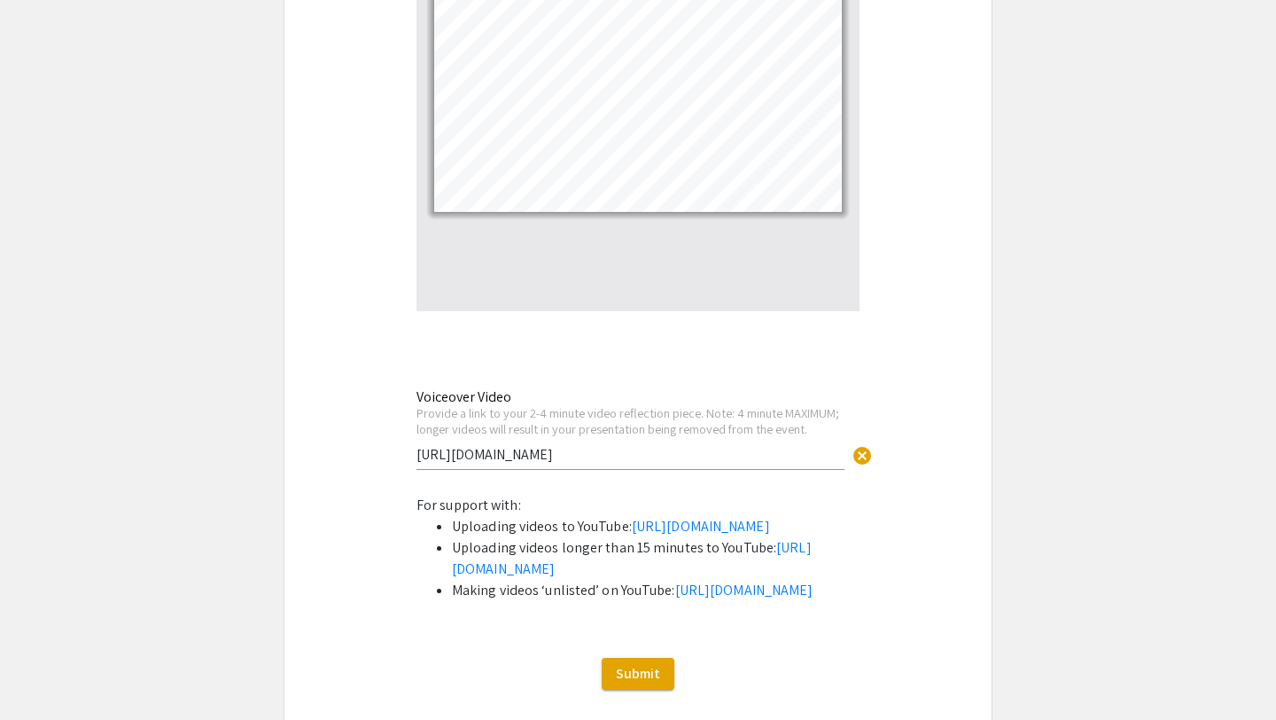
scroll to position [5967, 0]
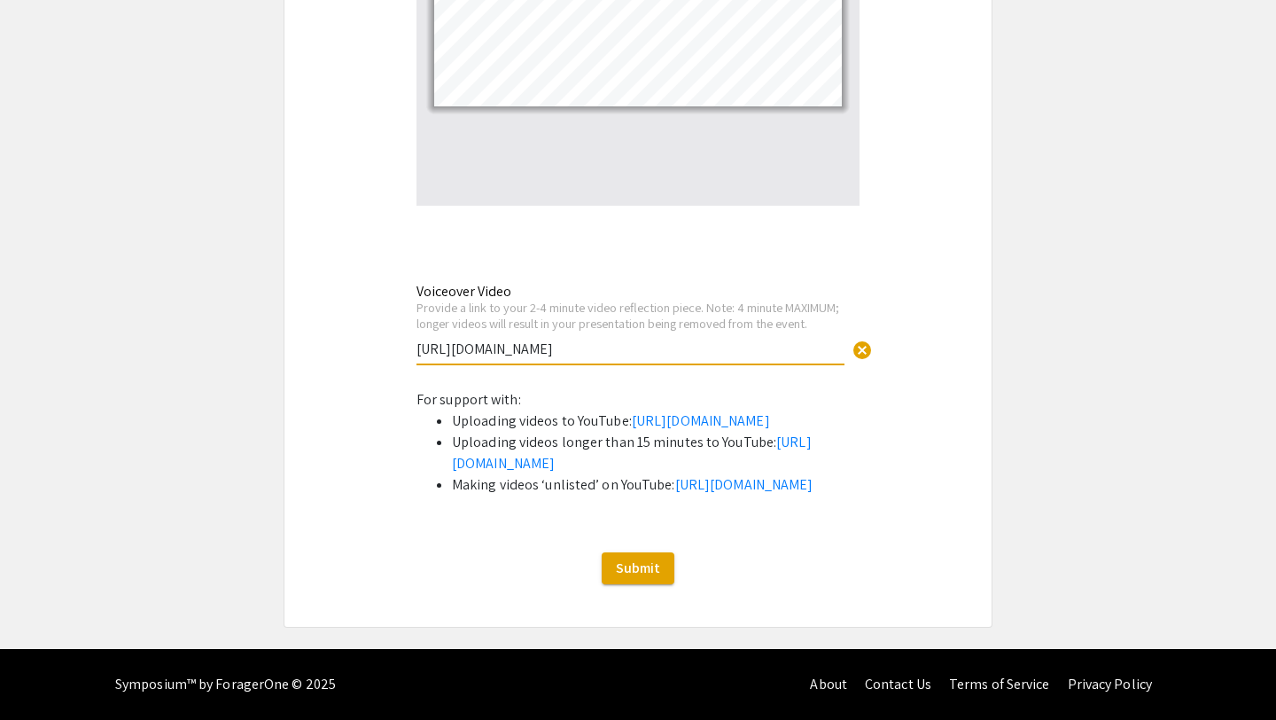
click at [628, 339] on input "https://youtu.be/Dfu8qJ5x1Dk" at bounding box center [631, 348] width 428 height 19
drag, startPoint x: 621, startPoint y: 238, endPoint x: 417, endPoint y: 240, distance: 203.9
click at [417, 339] on input "https://youtu.be/Dfu8qJ5x1Dk" at bounding box center [631, 348] width 428 height 19
click at [624, 578] on button "Submit" at bounding box center [638, 568] width 73 height 32
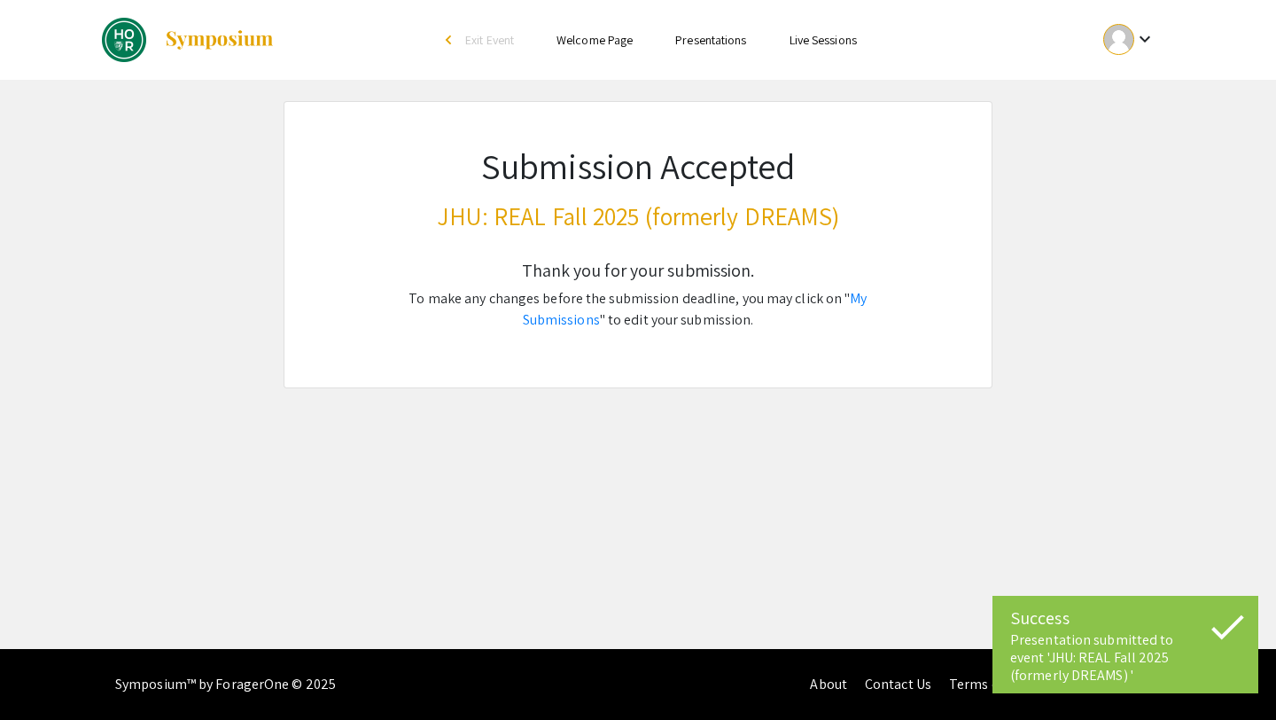
scroll to position [0, 0]
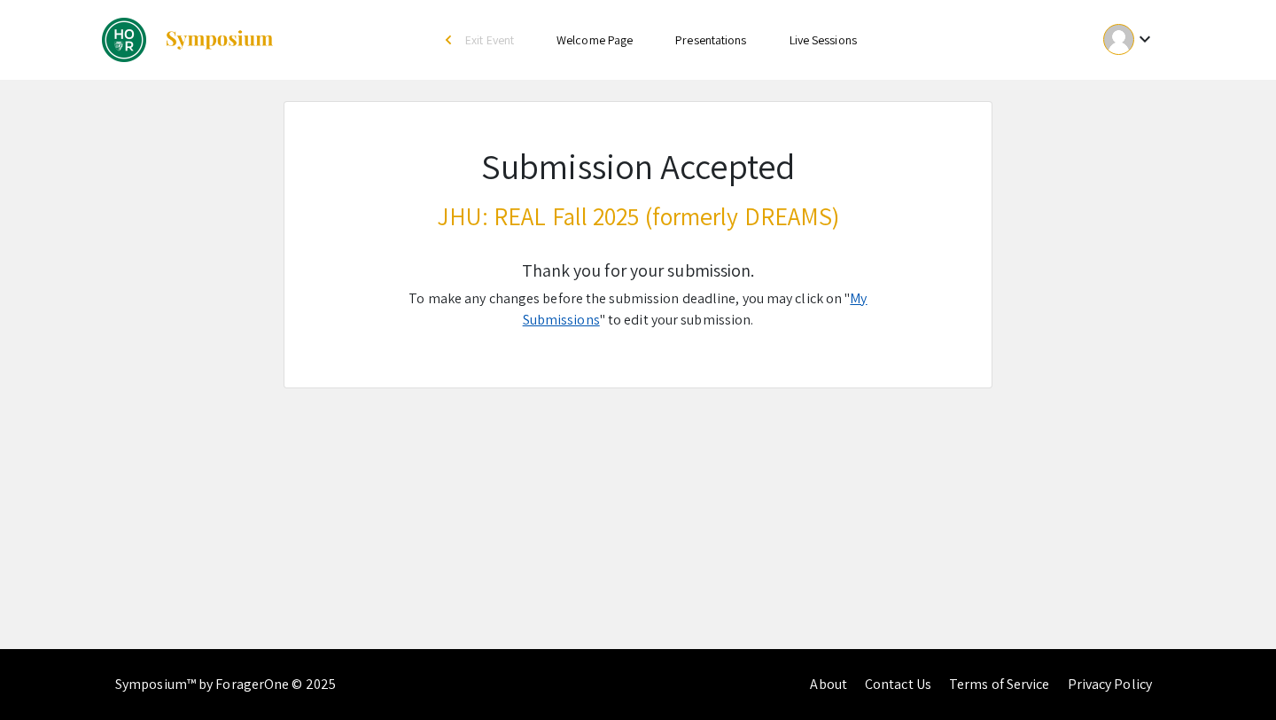
click at [860, 301] on link "My Submissions" at bounding box center [695, 309] width 345 height 40
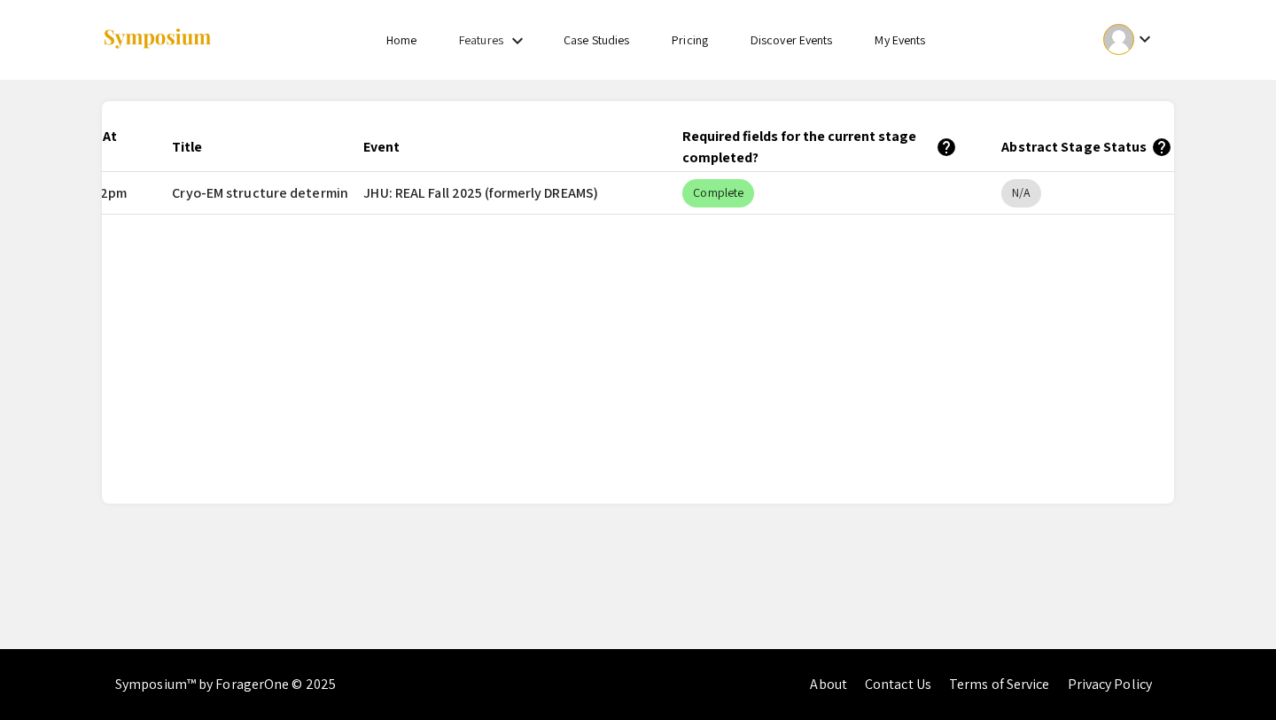
scroll to position [0, 280]
